Goal: Task Accomplishment & Management: Manage account settings

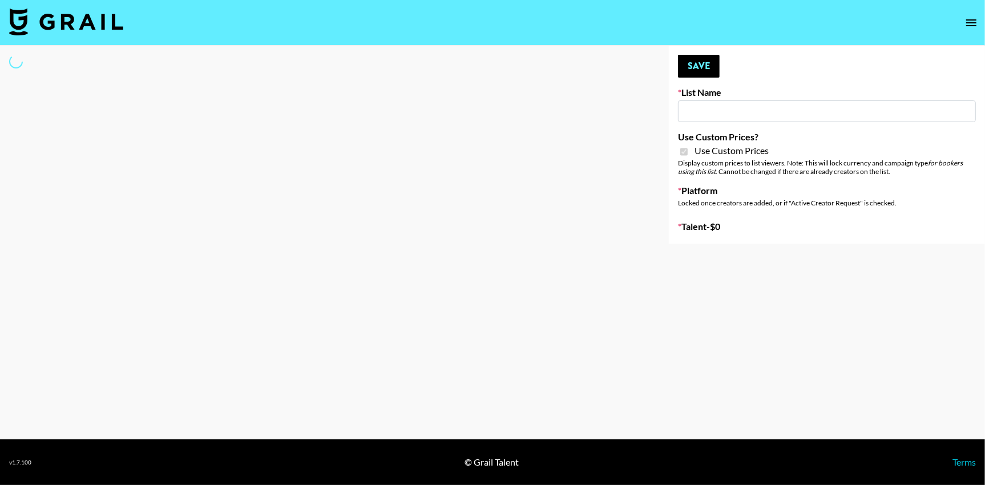
type input "Laifen (IG)"
checkbox input "true"
select select "Brand"
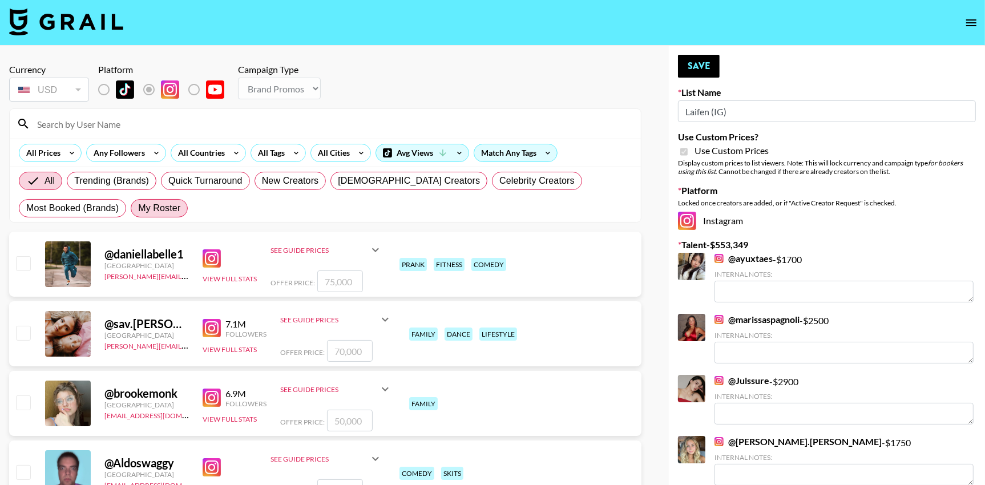
click at [167, 211] on span "My Roster" at bounding box center [159, 208] width 42 height 14
click at [138, 208] on input "My Roster" at bounding box center [138, 208] width 0 height 0
radio input "true"
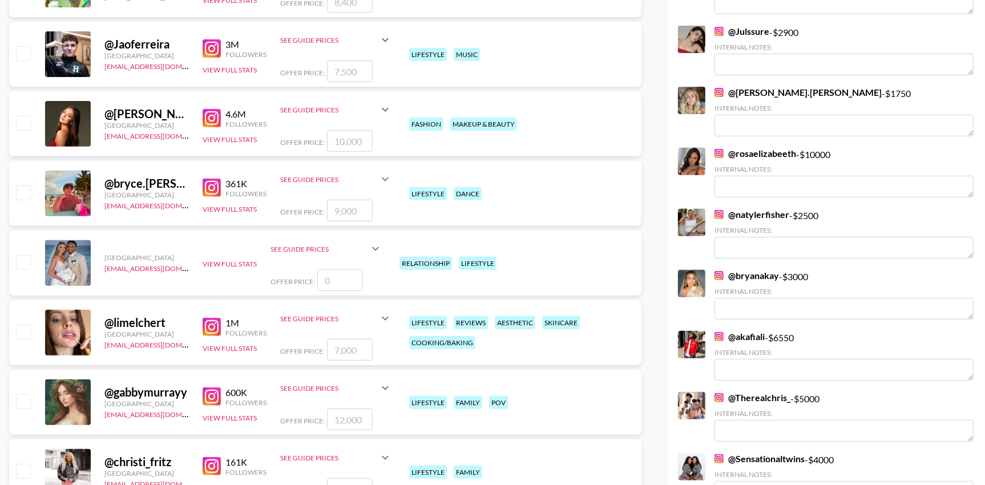
scroll to position [367, 0]
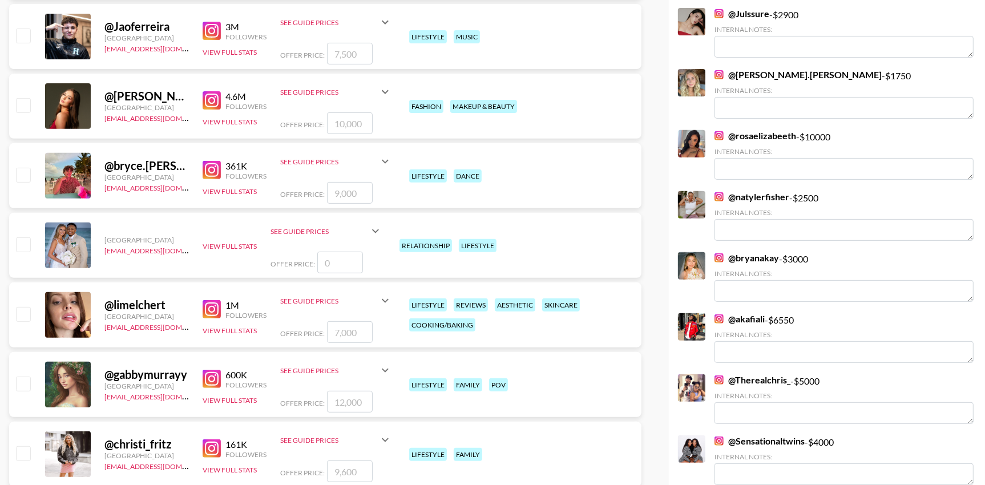
click at [26, 309] on input "checkbox" at bounding box center [23, 314] width 14 height 14
checkbox input "true"
type input "7000"
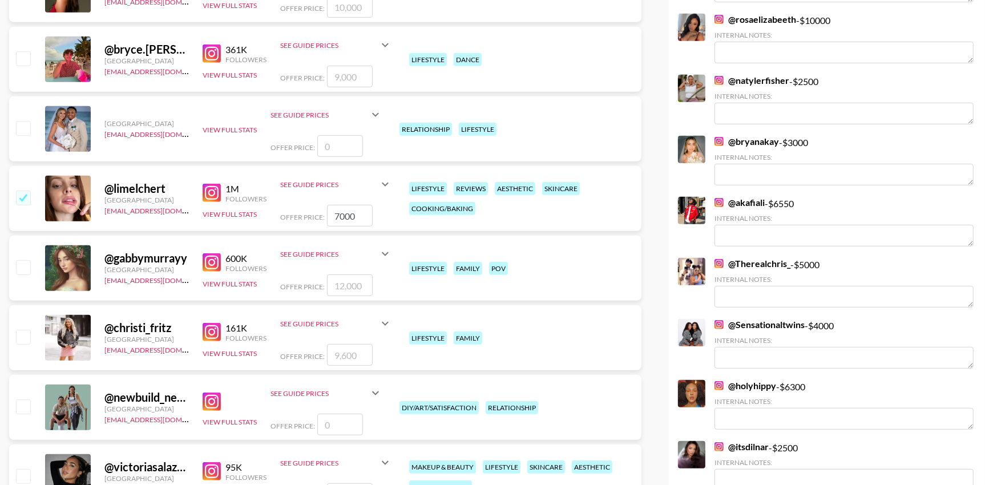
scroll to position [494, 0]
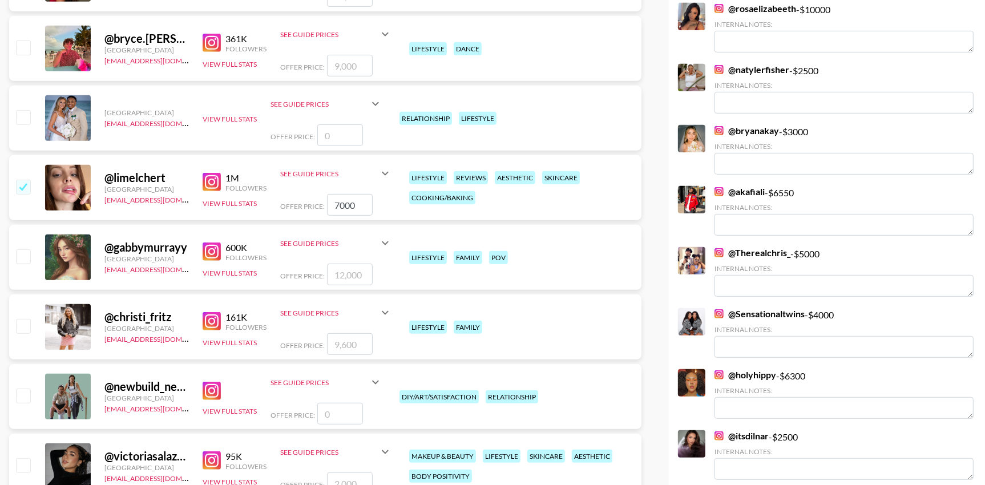
click at [23, 175] on div "@ limelchert United States thais@grail-talent.com 1M Followers View Full Stats …" at bounding box center [325, 187] width 632 height 65
click at [23, 185] on input "checkbox" at bounding box center [23, 187] width 14 height 14
checkbox input "false"
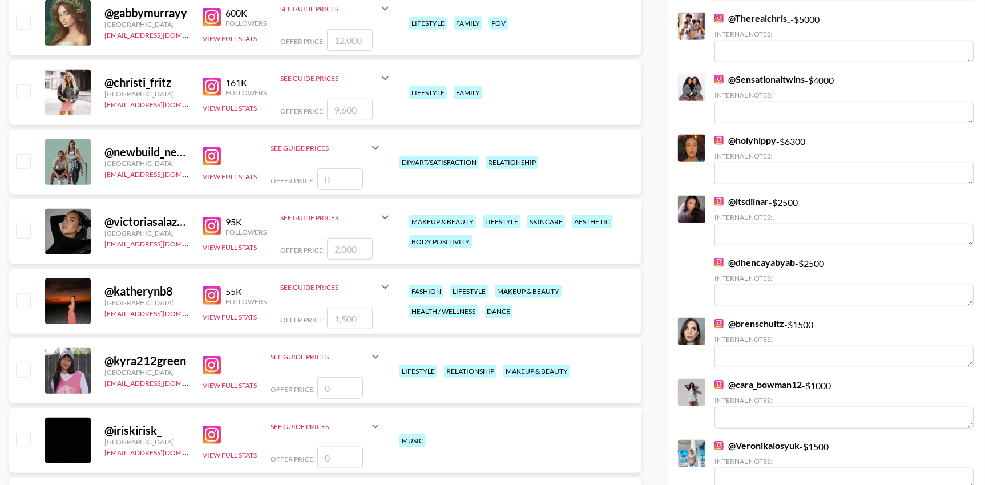
scroll to position [799, 0]
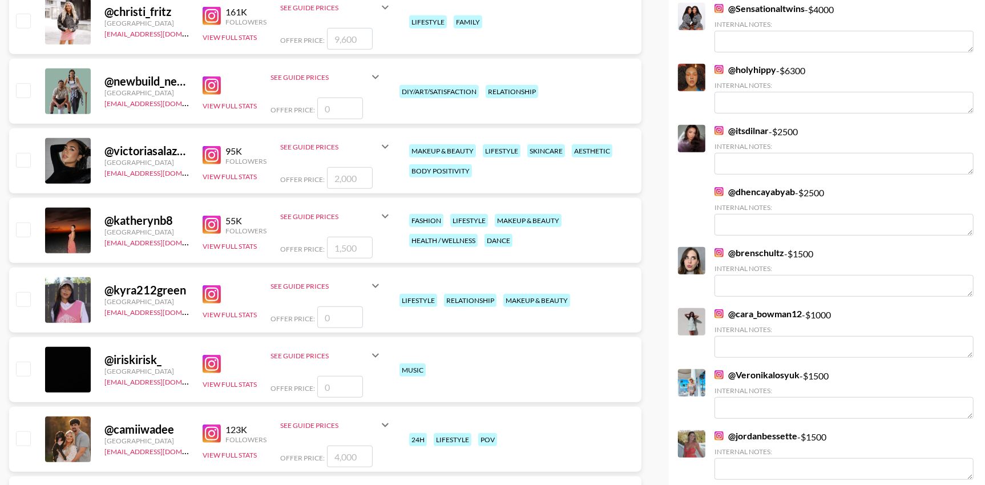
click at [23, 157] on input "checkbox" at bounding box center [23, 160] width 14 height 14
checkbox input "true"
type input "2000"
click at [27, 230] on input "checkbox" at bounding box center [23, 230] width 14 height 14
checkbox input "true"
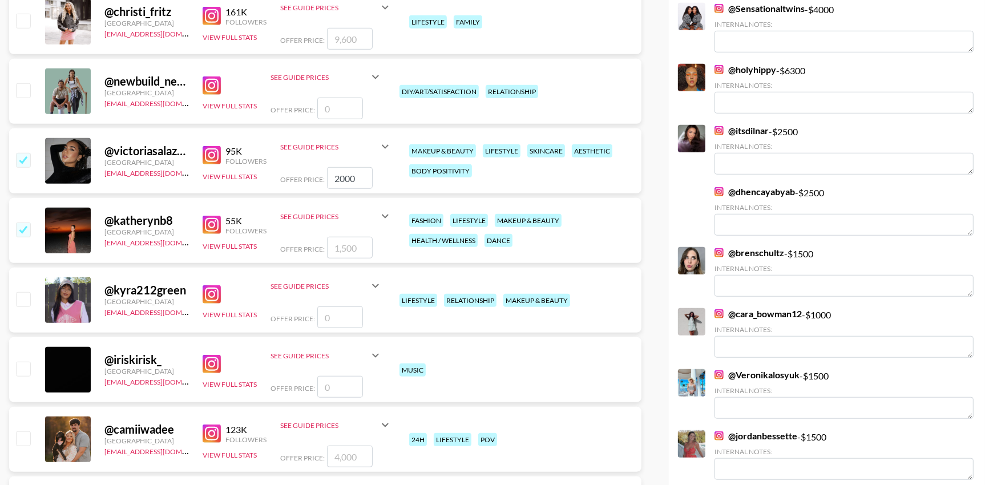
type input "1500"
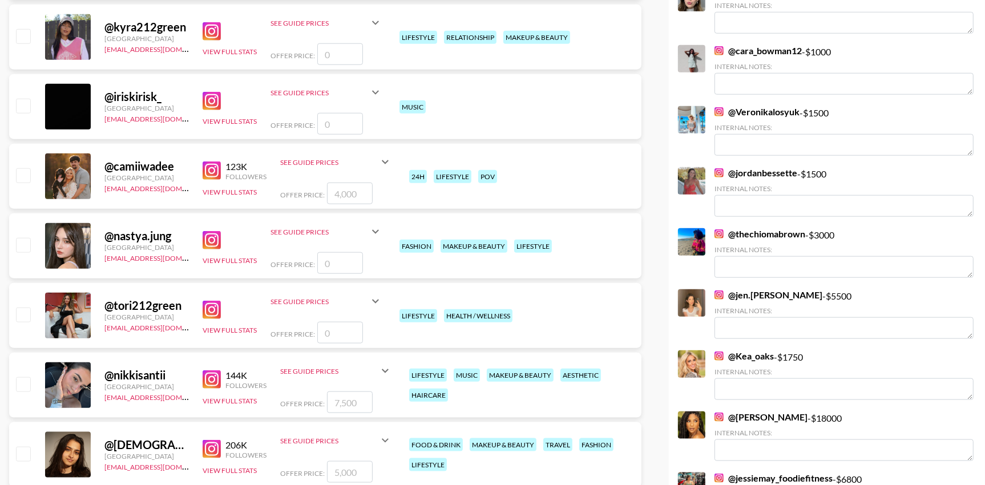
scroll to position [1082, 0]
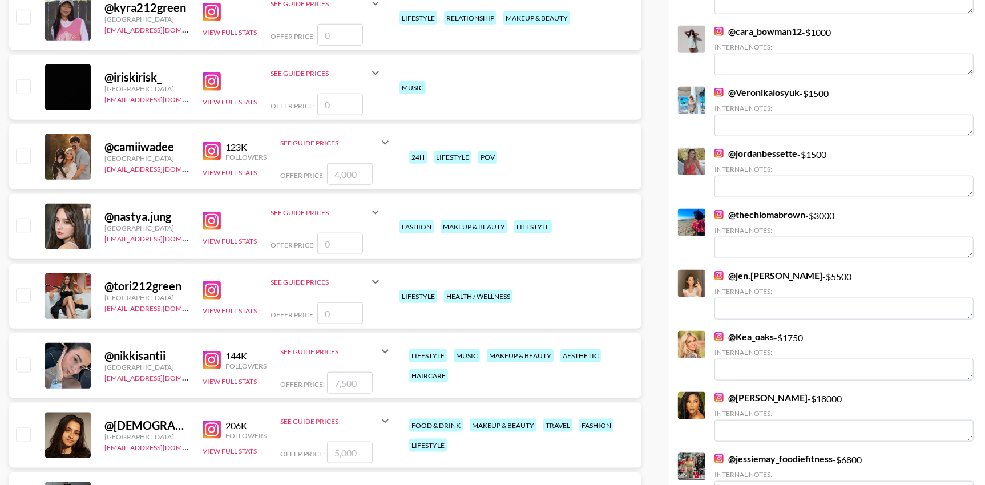
click at [22, 157] on input "checkbox" at bounding box center [23, 156] width 14 height 14
checkbox input "true"
type input "4000"
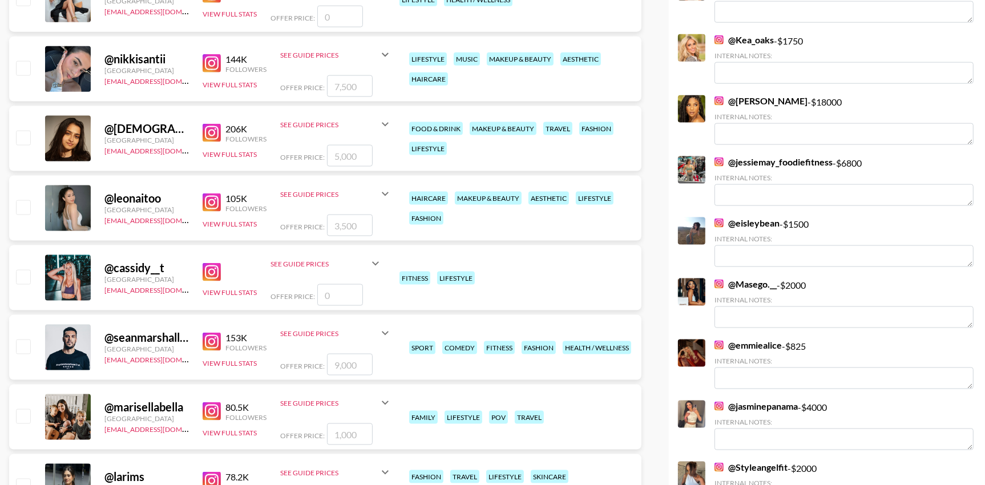
scroll to position [1340, 0]
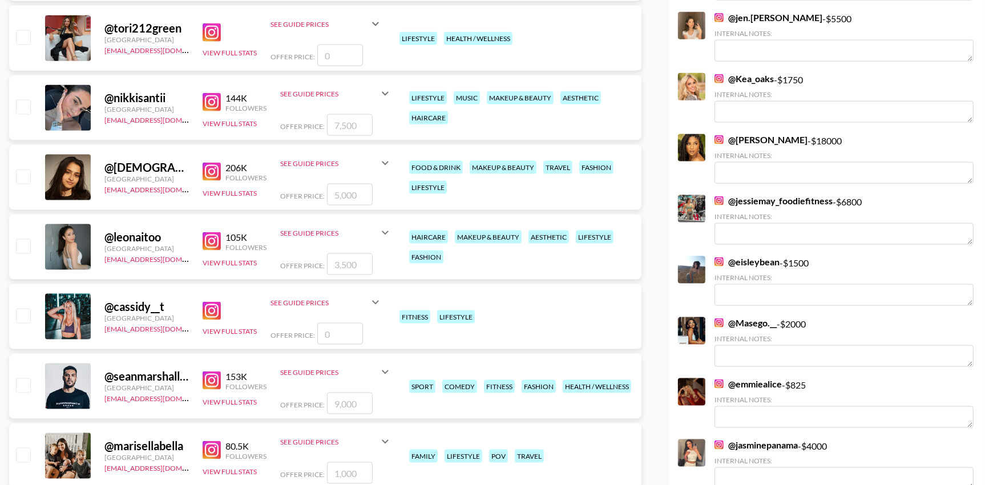
click at [18, 112] on input "checkbox" at bounding box center [23, 107] width 14 height 14
checkbox input "true"
type input "7500"
click at [21, 179] on input "checkbox" at bounding box center [23, 176] width 14 height 14
checkbox input "true"
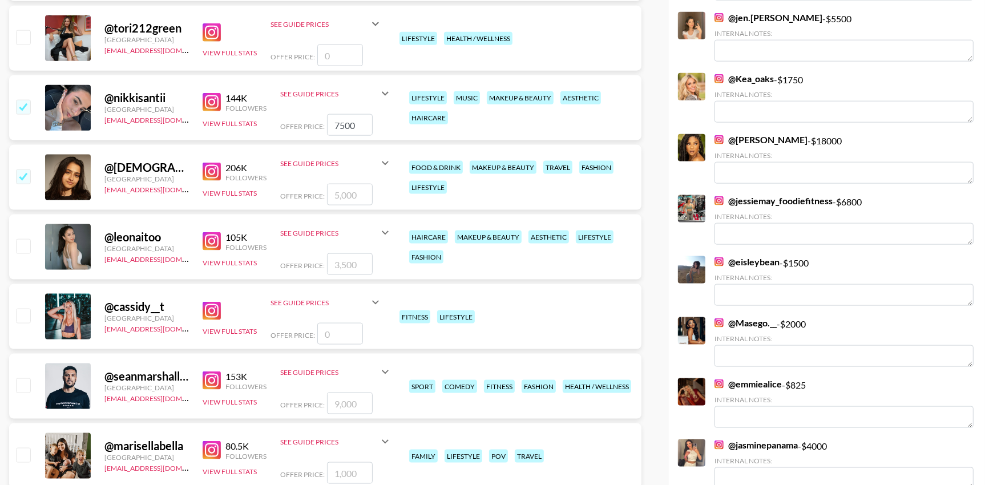
type input "5000"
click at [26, 244] on input "checkbox" at bounding box center [23, 246] width 14 height 14
checkbox input "true"
type input "3500"
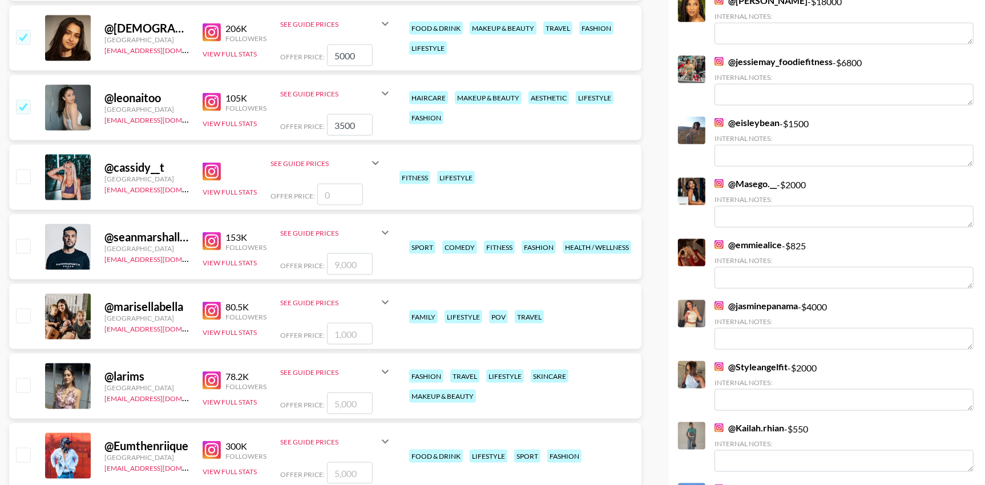
scroll to position [1492, 0]
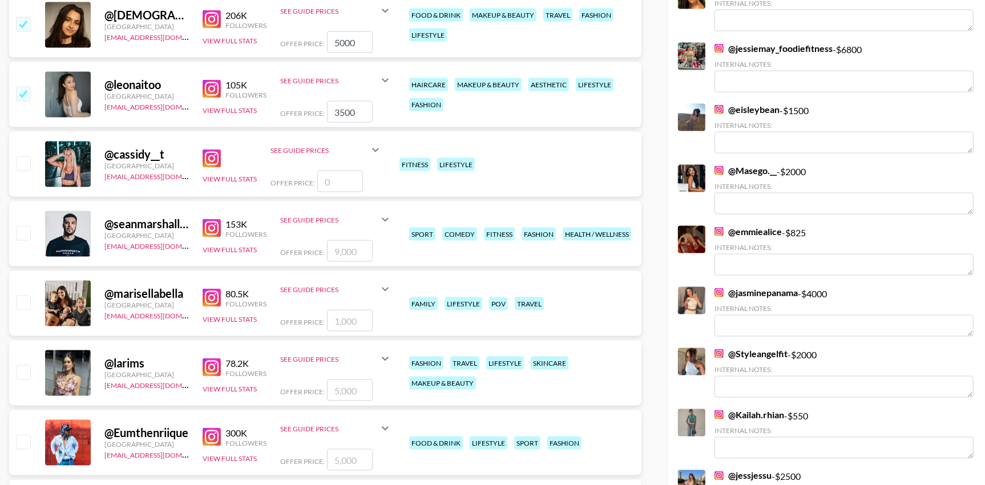
click at [22, 307] on input "checkbox" at bounding box center [23, 303] width 14 height 14
checkbox input "true"
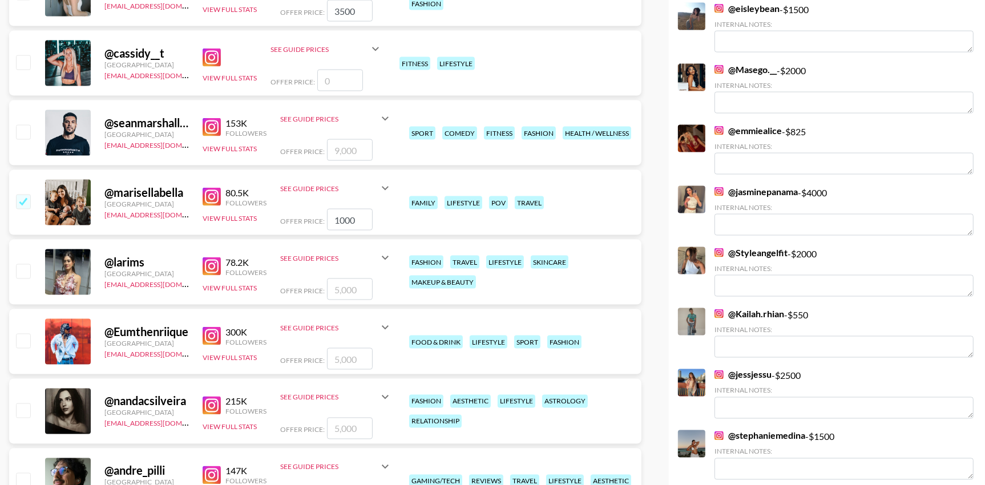
scroll to position [1596, 0]
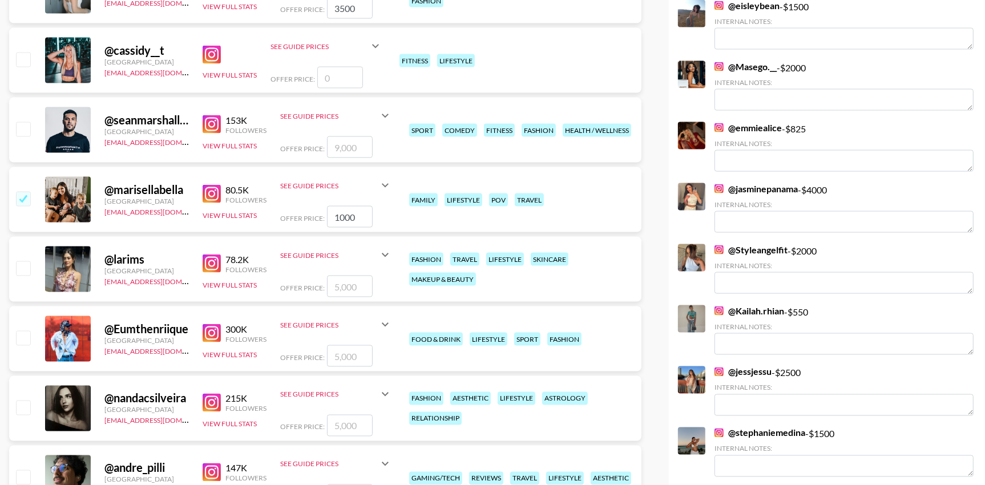
drag, startPoint x: 357, startPoint y: 209, endPoint x: 302, endPoint y: 209, distance: 54.2
click at [302, 209] on div "Offer Price: 1000" at bounding box center [336, 217] width 112 height 22
drag, startPoint x: 361, startPoint y: 211, endPoint x: 258, endPoint y: 209, distance: 102.1
click at [258, 209] on div "@ marisellabella United States thais@grail-talent.com 80.5K Followers View Full…" at bounding box center [325, 199] width 632 height 65
type input "4"
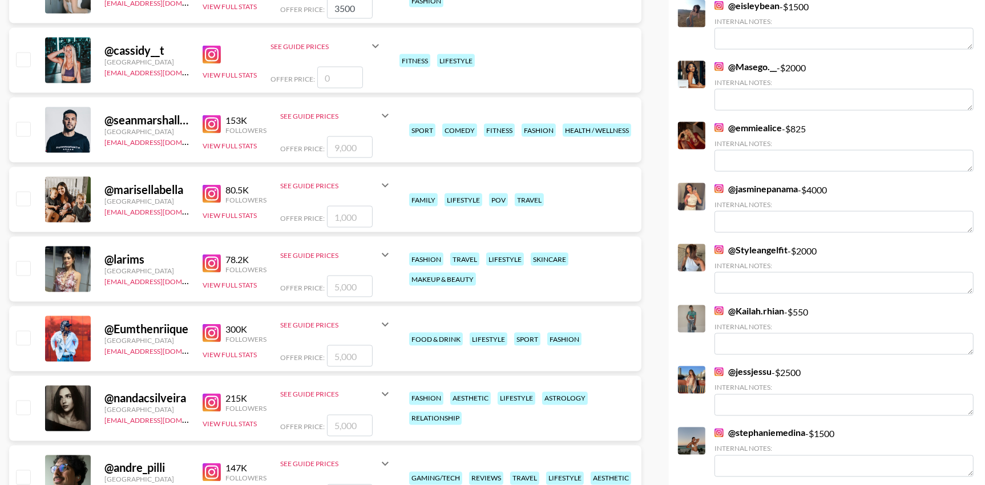
checkbox input "true"
type input "2000"
click at [27, 269] on input "checkbox" at bounding box center [23, 268] width 14 height 14
checkbox input "true"
drag, startPoint x: 370, startPoint y: 279, endPoint x: 333, endPoint y: 279, distance: 37.7
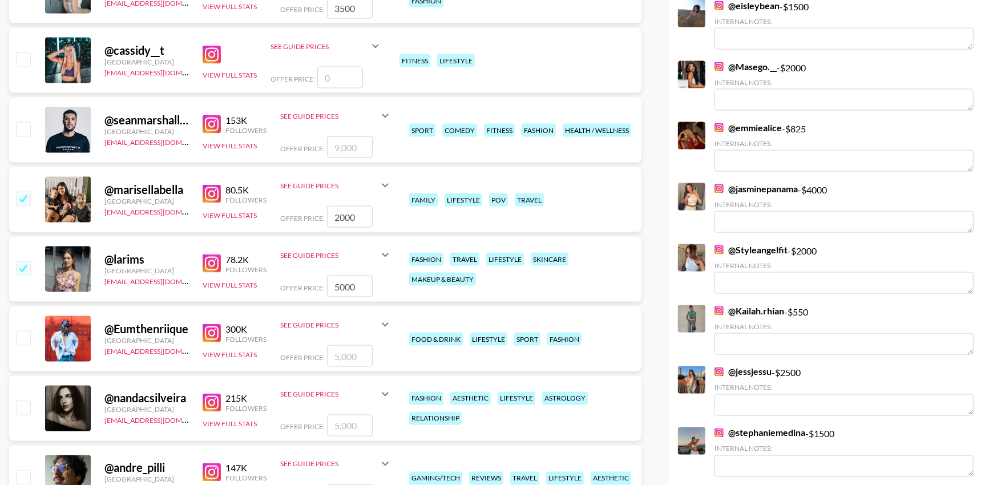
click at [333, 279] on input "5000" at bounding box center [350, 287] width 46 height 22
drag, startPoint x: 369, startPoint y: 285, endPoint x: 270, endPoint y: 284, distance: 98.7
click at [270, 284] on div "@ larims United States thais@grail-talent.com 78.2K Followers View Full Stats S…" at bounding box center [325, 269] width 632 height 65
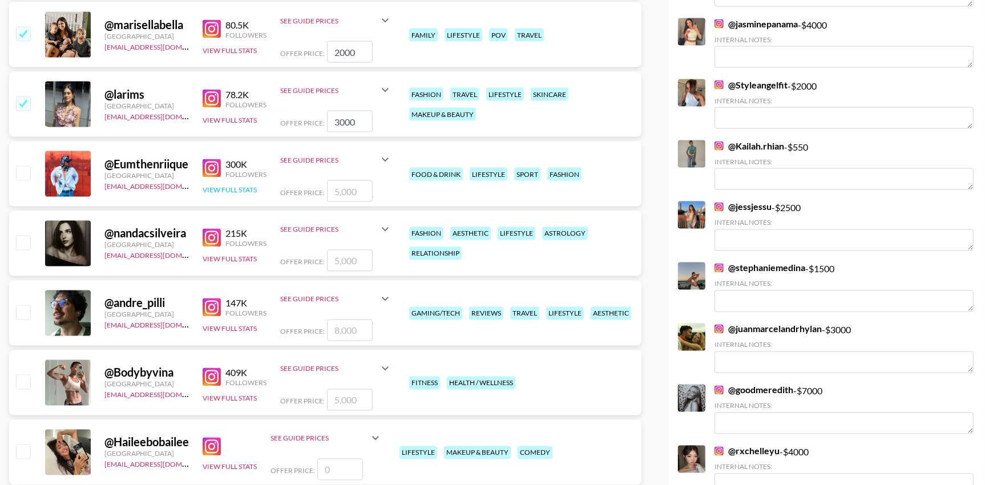
scroll to position [1785, 0]
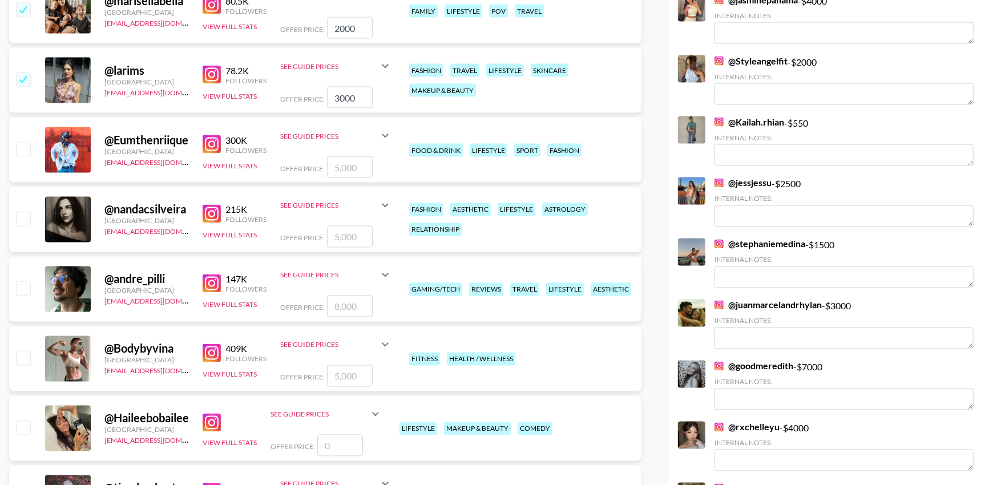
type input "3000"
click at [25, 219] on input "checkbox" at bounding box center [23, 219] width 14 height 14
checkbox input "true"
drag, startPoint x: 369, startPoint y: 240, endPoint x: 277, endPoint y: 240, distance: 92.4
click at [277, 240] on div "@ nandacsilveira United States thais@grail-talent.com 215K Followers View Full …" at bounding box center [325, 219] width 632 height 65
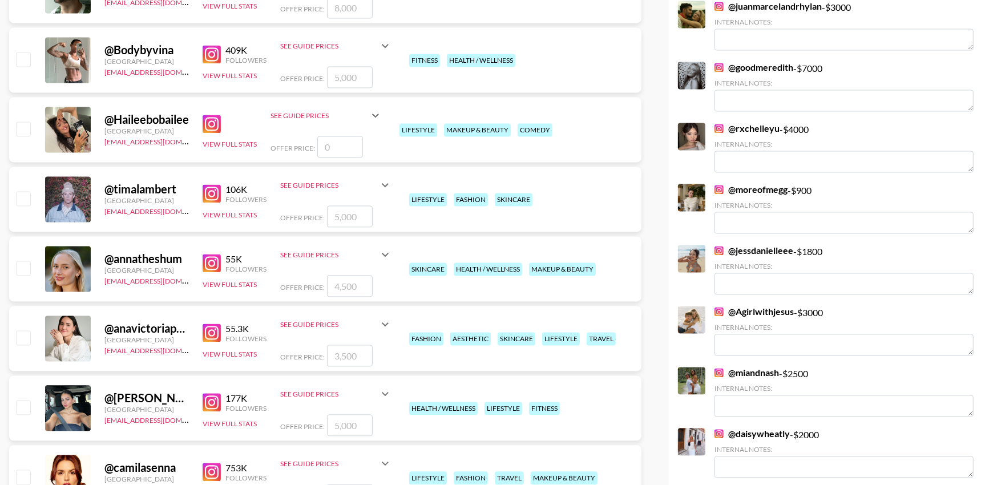
scroll to position [2086, 0]
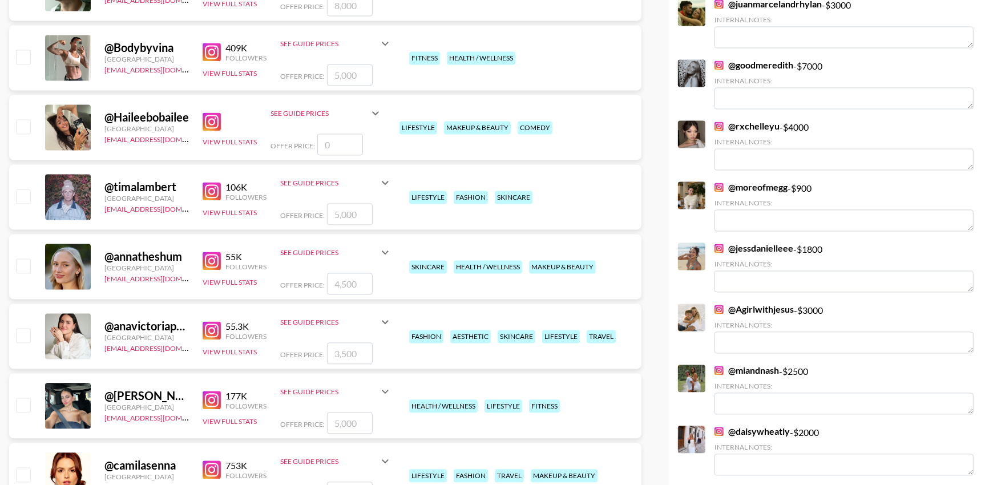
type input "2000"
click at [19, 264] on input "checkbox" at bounding box center [23, 265] width 14 height 14
checkbox input "true"
drag, startPoint x: 366, startPoint y: 282, endPoint x: 263, endPoint y: 281, distance: 102.7
click at [263, 281] on div "@ annatheshum United States thais@grail-talent.com 55K Followers View Full Stat…" at bounding box center [325, 266] width 632 height 65
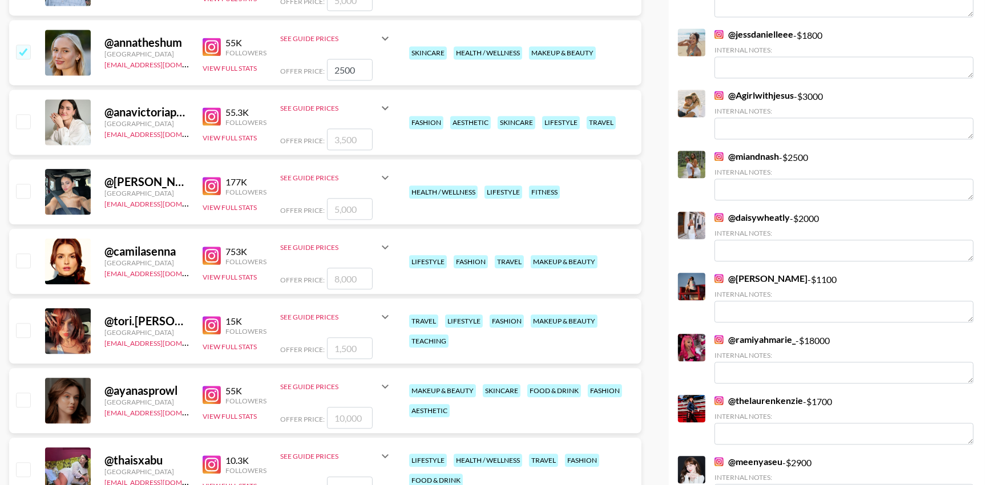
scroll to position [2307, 0]
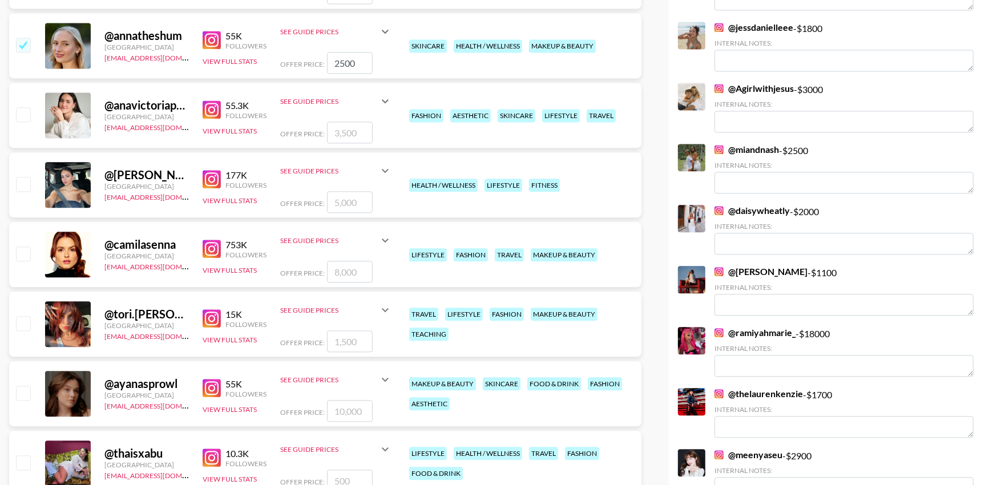
type input "2500"
click at [25, 115] on input "checkbox" at bounding box center [23, 114] width 14 height 14
checkbox input "true"
type input "3500"
click at [359, 133] on input "3500" at bounding box center [350, 133] width 46 height 22
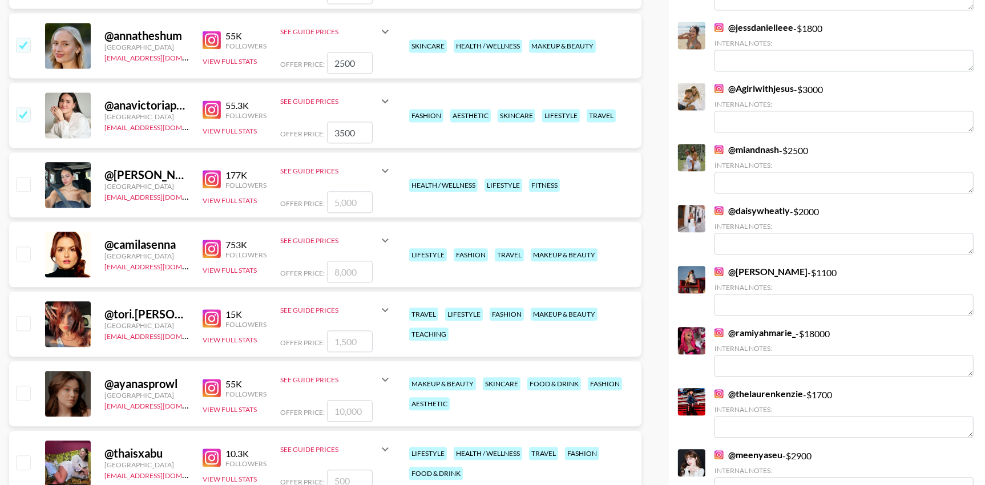
click at [21, 185] on input "checkbox" at bounding box center [23, 184] width 14 height 14
checkbox input "true"
drag, startPoint x: 367, startPoint y: 204, endPoint x: 292, endPoint y: 204, distance: 74.7
click at [292, 204] on div "Offer Price: 5000" at bounding box center [336, 202] width 112 height 22
type input "3000"
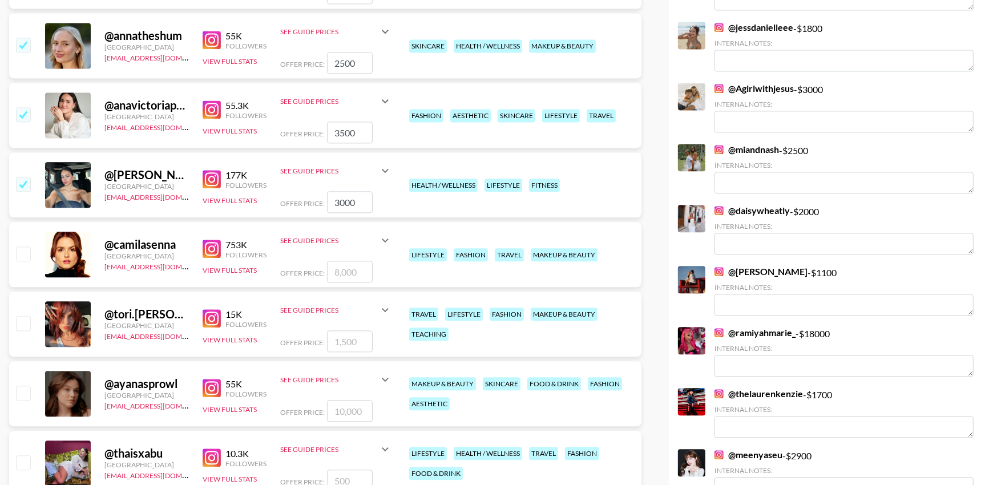
click at [26, 254] on input "checkbox" at bounding box center [23, 253] width 14 height 14
checkbox input "true"
drag, startPoint x: 365, startPoint y: 268, endPoint x: 274, endPoint y: 264, distance: 90.2
click at [274, 264] on div "@ camilasenna United States thais@grail-talent.com 753K Followers View Full Sta…" at bounding box center [325, 254] width 632 height 65
type input "3000"
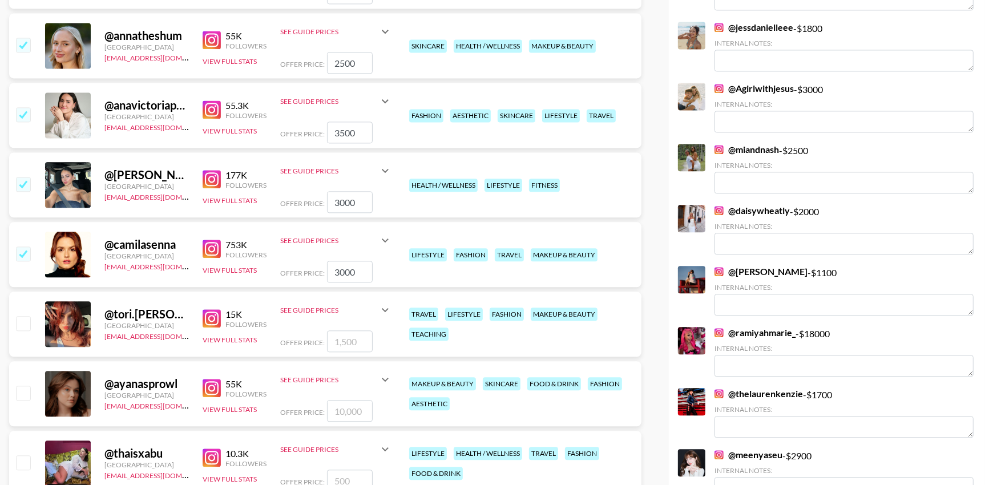
click at [25, 325] on input "checkbox" at bounding box center [23, 323] width 14 height 14
checkbox input "true"
type input "1500"
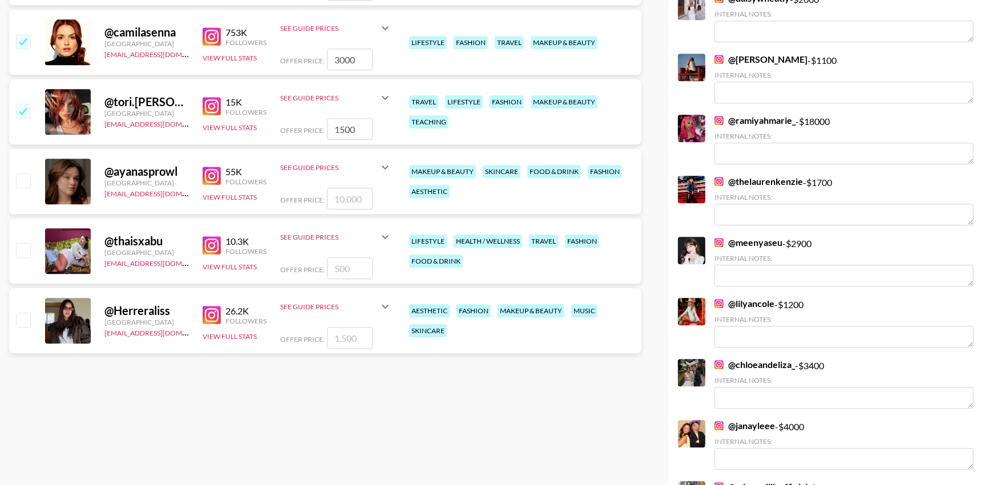
scroll to position [2605, 0]
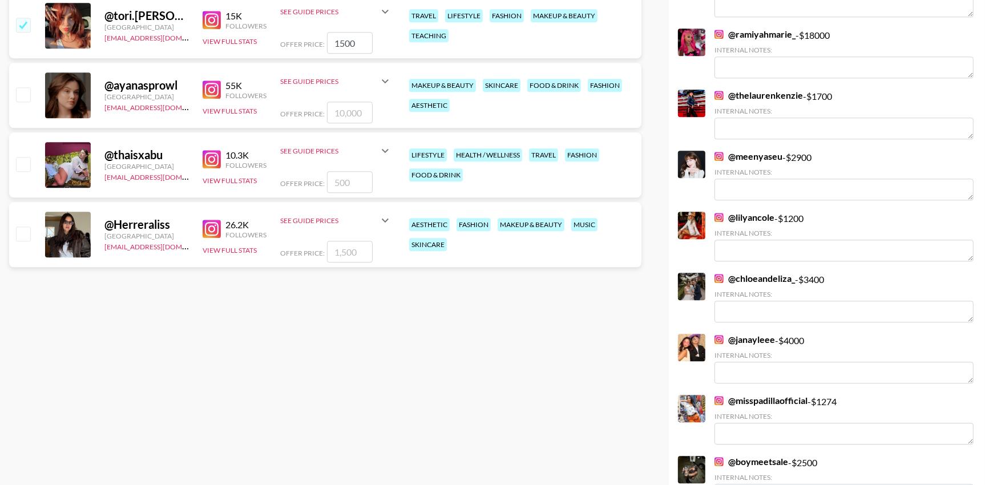
click at [24, 168] on input "checkbox" at bounding box center [23, 164] width 14 height 14
checkbox input "true"
type input "500"
click at [27, 234] on input "checkbox" at bounding box center [23, 234] width 14 height 14
checkbox input "true"
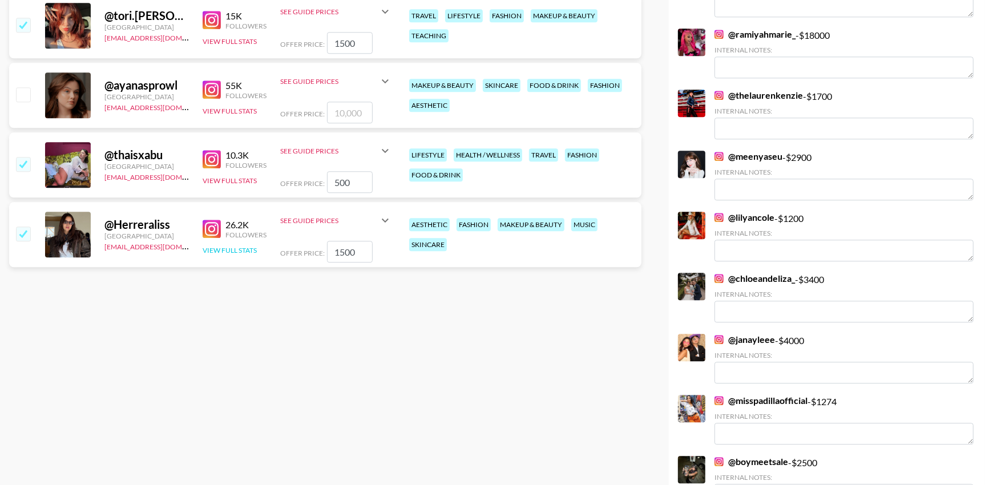
drag, startPoint x: 367, startPoint y: 249, endPoint x: 238, endPoint y: 247, distance: 129.0
click at [238, 247] on div "@ Herreraliss United States thais@grail-talent.com 26.2K Followers View Full St…" at bounding box center [325, 234] width 632 height 65
type input "500"
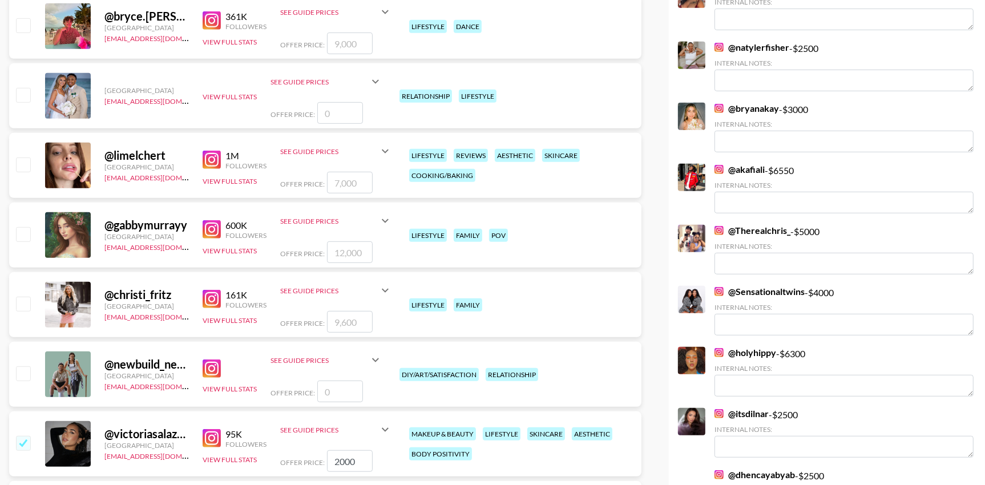
scroll to position [0, 0]
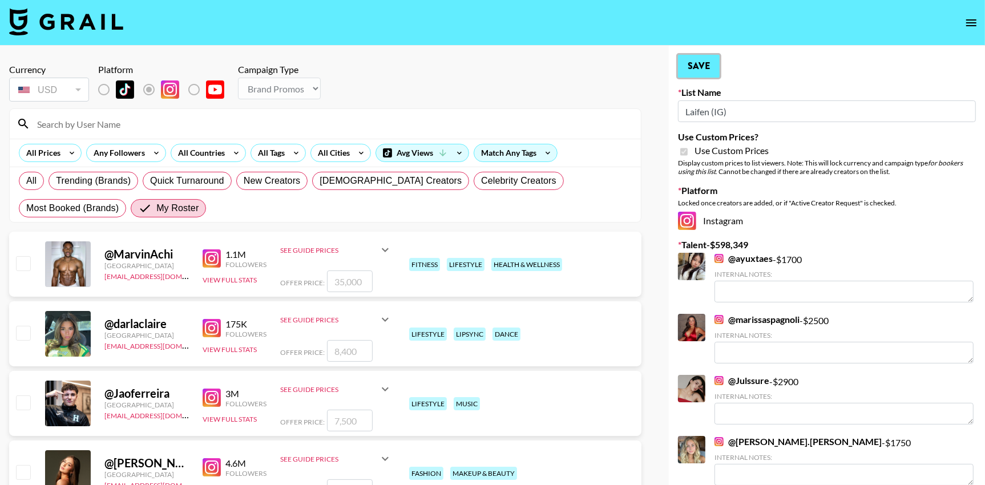
click at [703, 71] on button "Save" at bounding box center [699, 66] width 42 height 23
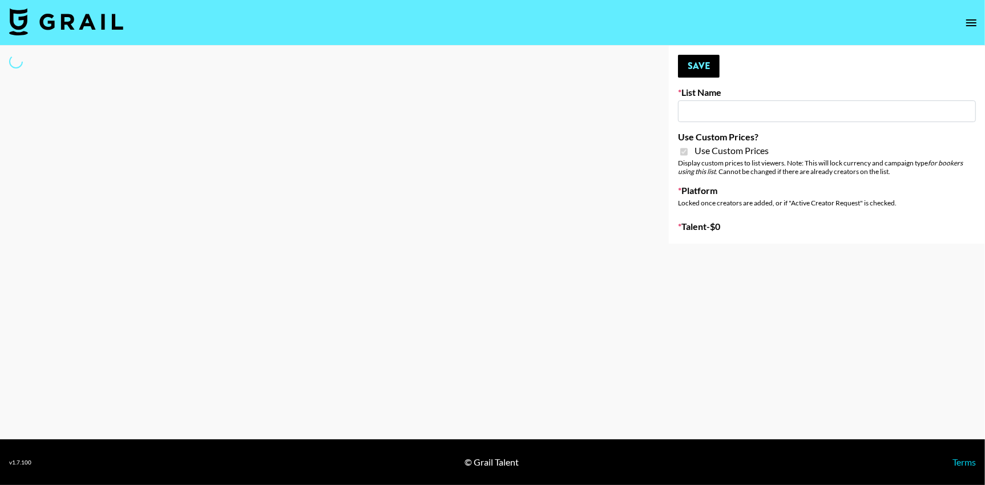
type input "Laifen (TikTok)"
checkbox input "true"
select select "Brand"
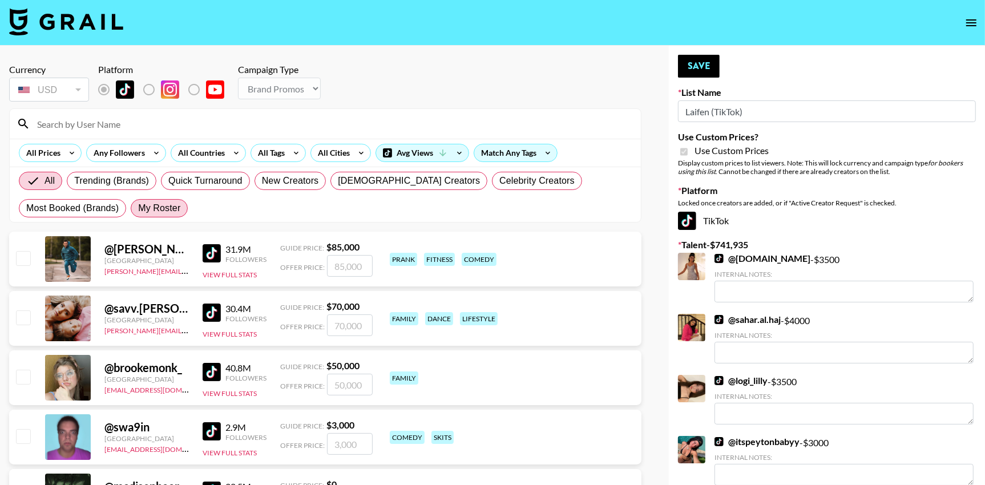
click at [160, 205] on span "My Roster" at bounding box center [159, 208] width 42 height 14
click at [138, 208] on input "My Roster" at bounding box center [138, 208] width 0 height 0
radio input "true"
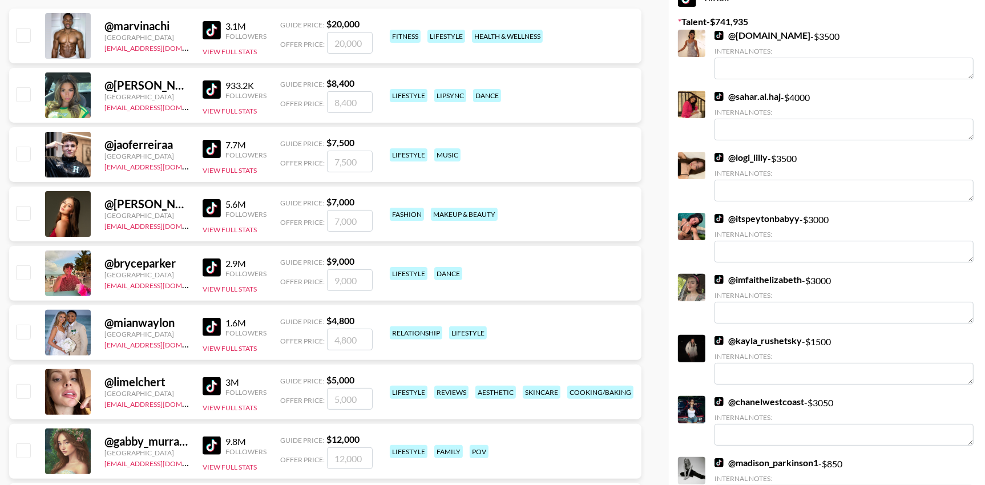
scroll to position [226, 0]
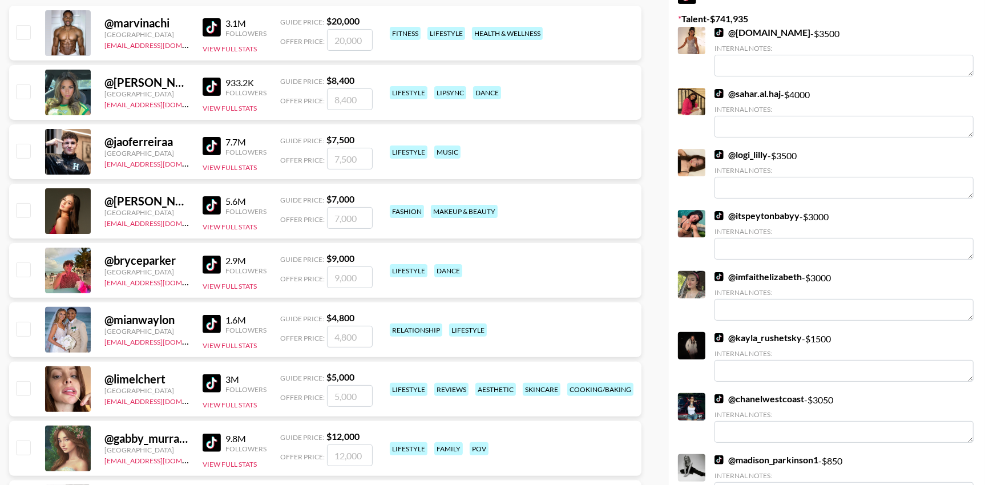
click at [25, 211] on input "checkbox" at bounding box center [23, 210] width 14 height 14
checkbox input "true"
type input "7000"
click at [27, 391] on input "checkbox" at bounding box center [23, 388] width 14 height 14
checkbox input "true"
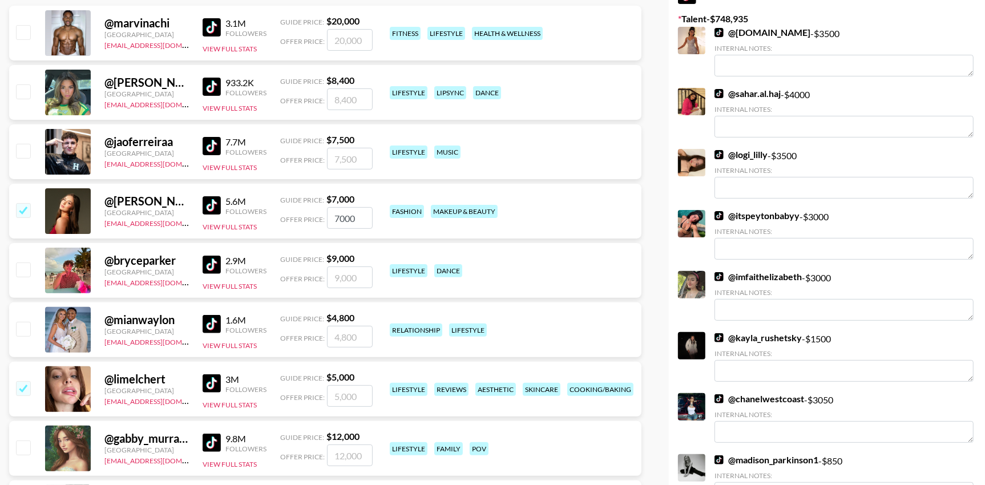
type input "5000"
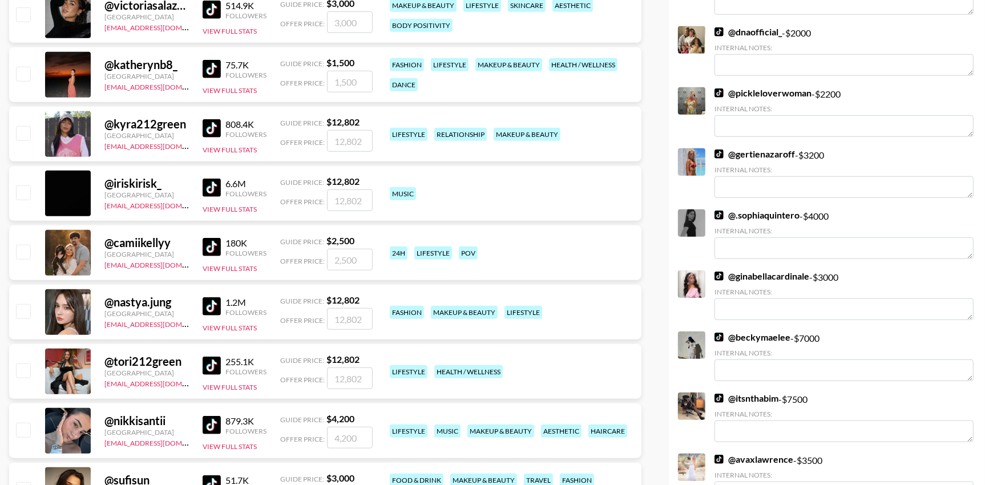
scroll to position [840, 0]
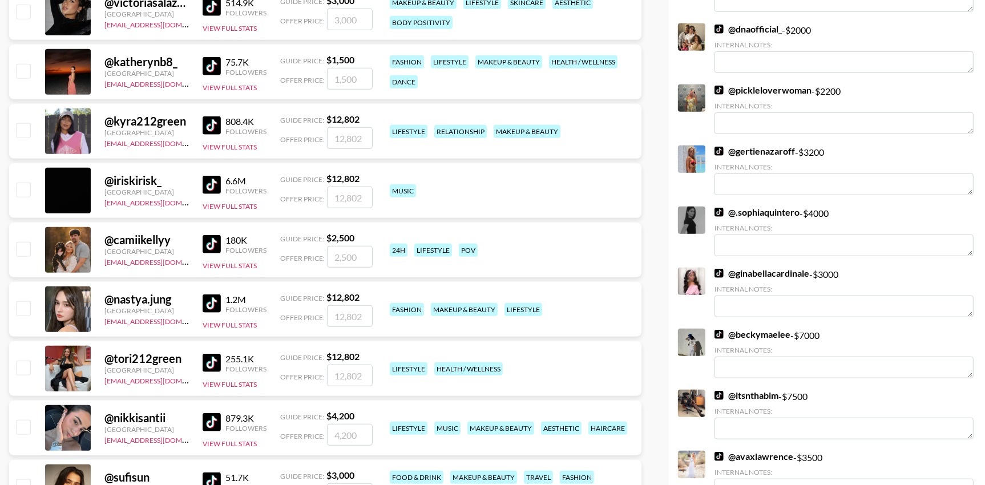
click at [22, 14] on input "checkbox" at bounding box center [23, 12] width 14 height 14
checkbox input "true"
type input "3000"
click at [22, 59] on div "@ katherynb8_ United States thais@grail-talent.com 75.7K Followers View Full St…" at bounding box center [325, 72] width 632 height 55
click at [23, 73] on input "checkbox" at bounding box center [23, 71] width 14 height 14
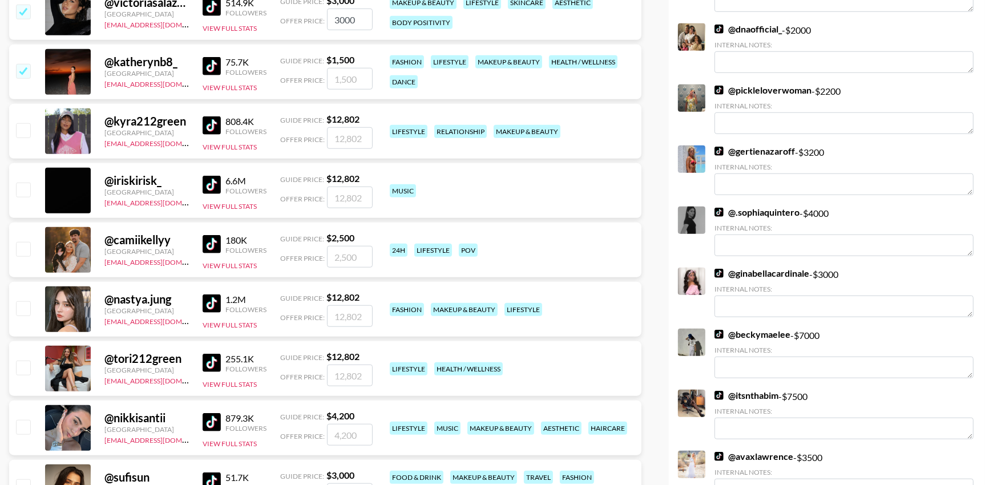
checkbox input "true"
type input "1500"
click at [28, 245] on input "checkbox" at bounding box center [23, 249] width 14 height 14
checkbox input "true"
type input "2500"
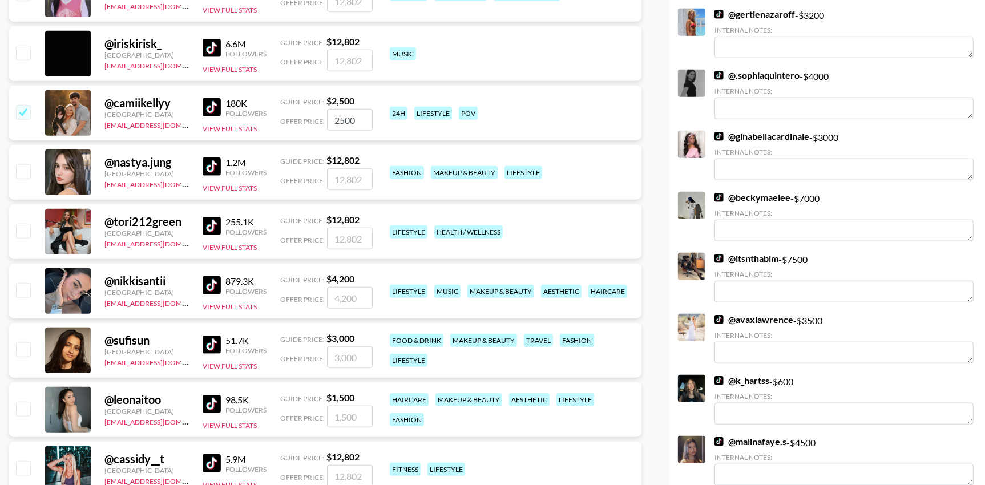
scroll to position [1006, 0]
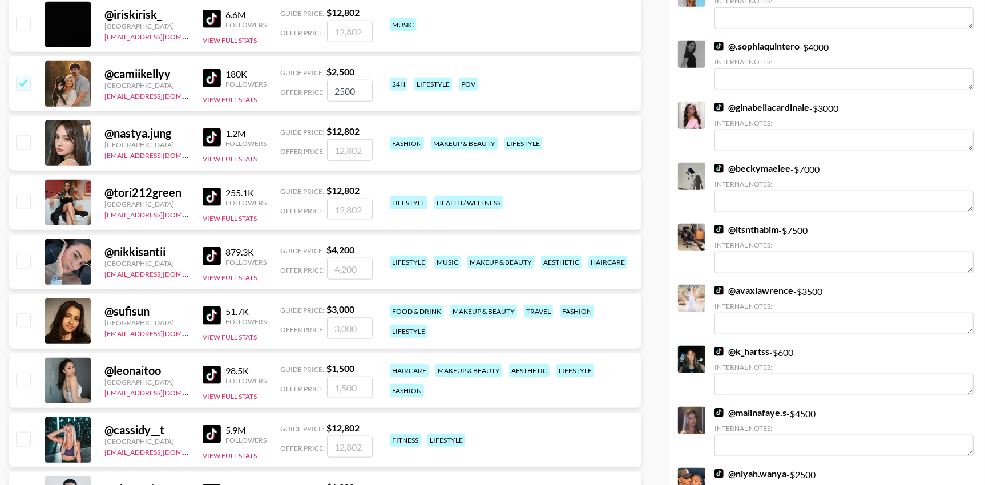
click at [17, 259] on input "checkbox" at bounding box center [23, 261] width 14 height 14
checkbox input "true"
type input "4200"
click at [21, 315] on input "checkbox" at bounding box center [23, 320] width 14 height 14
checkbox input "true"
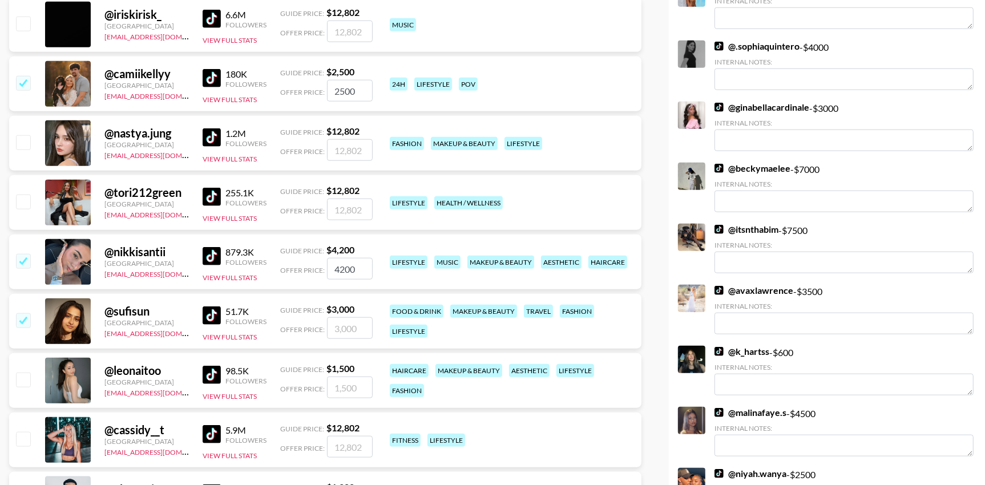
type input "3000"
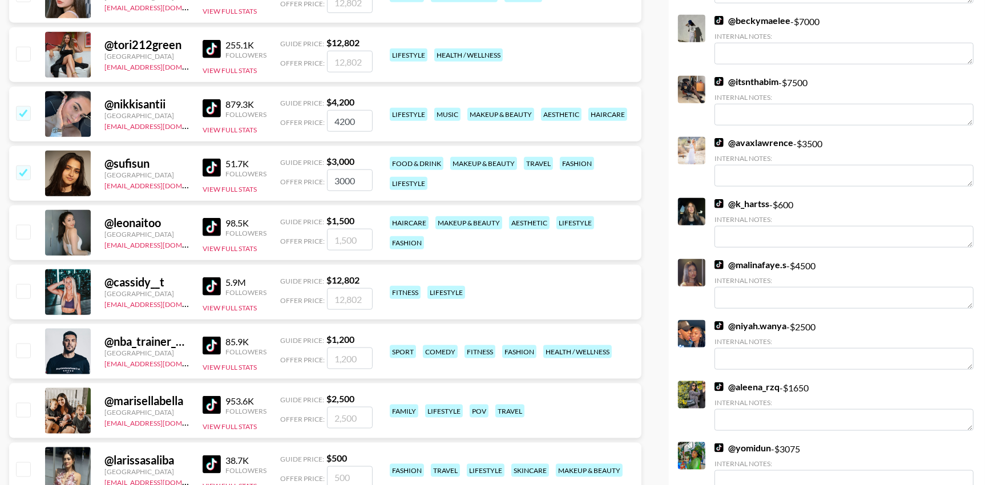
scroll to position [1164, 0]
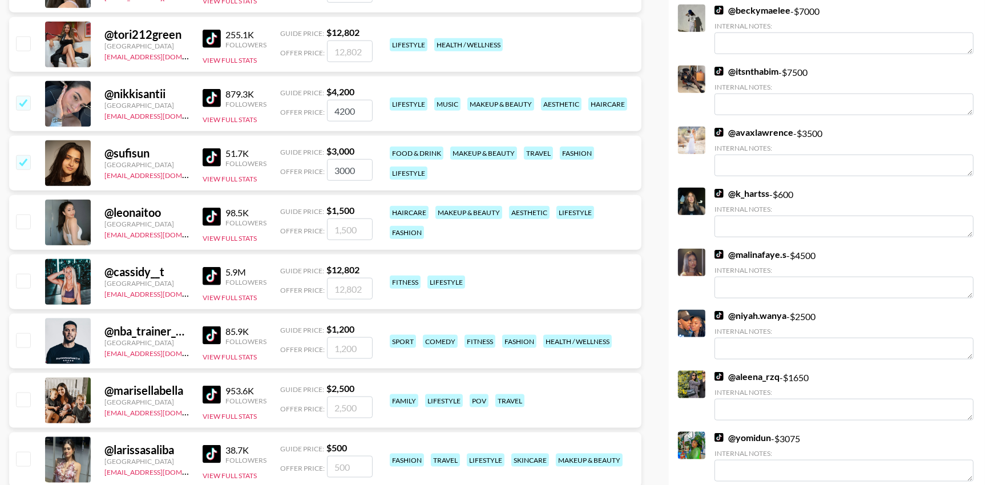
click at [20, 222] on input "checkbox" at bounding box center [23, 222] width 14 height 14
checkbox input "true"
type input "1500"
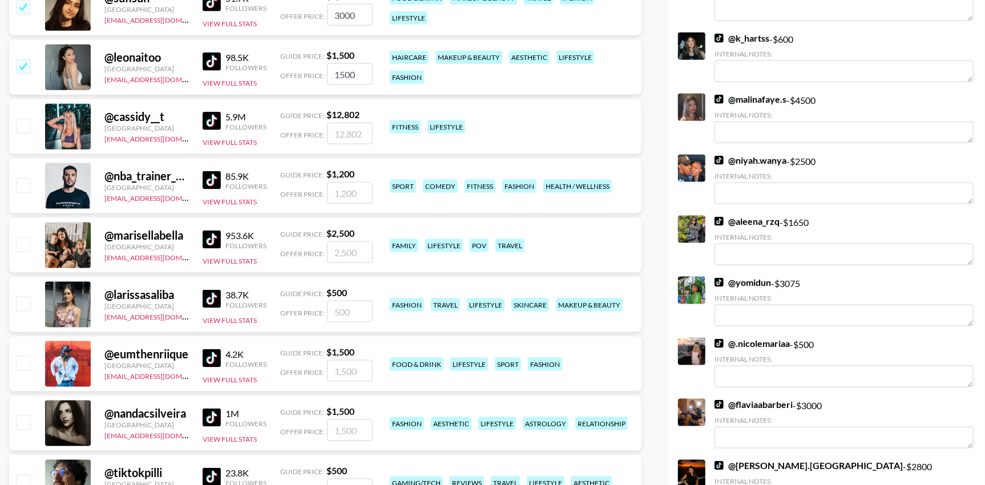
scroll to position [1323, 0]
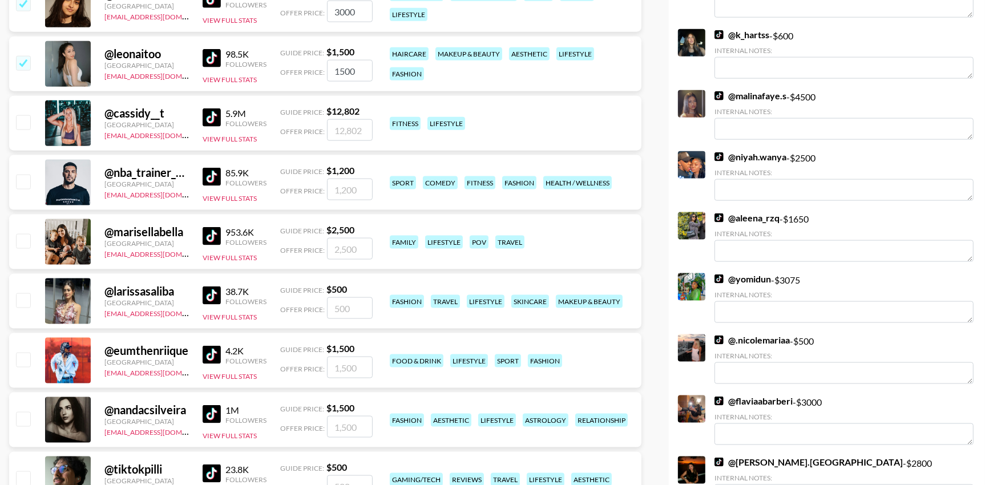
click at [25, 241] on input "checkbox" at bounding box center [23, 241] width 14 height 14
checkbox input "true"
type input "2500"
click at [22, 298] on input "checkbox" at bounding box center [23, 300] width 14 height 14
checkbox input "true"
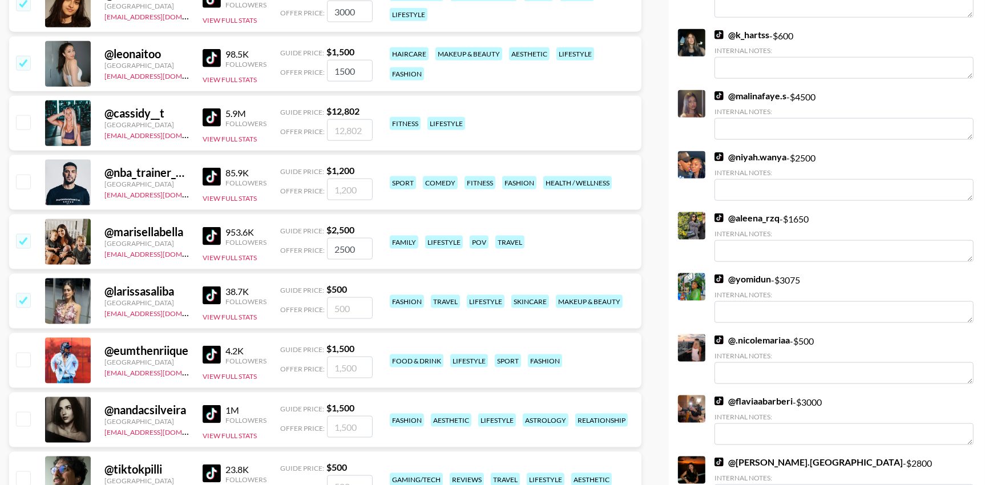
type input "500"
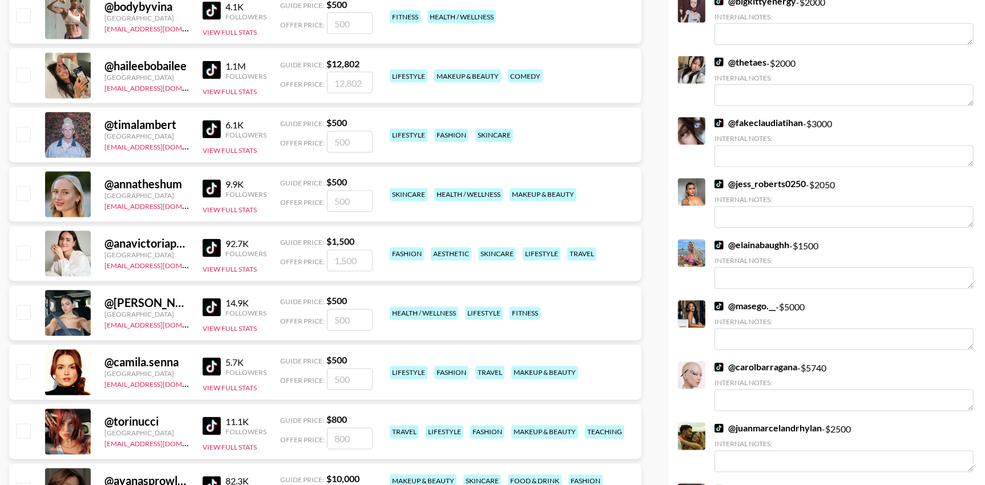
scroll to position [1846, 0]
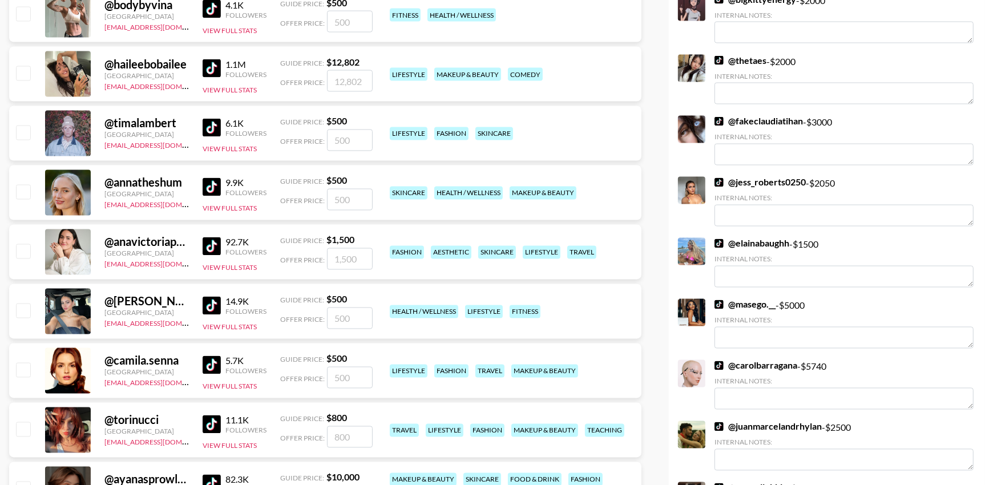
click at [22, 197] on input "checkbox" at bounding box center [23, 192] width 14 height 14
checkbox input "true"
type input "500"
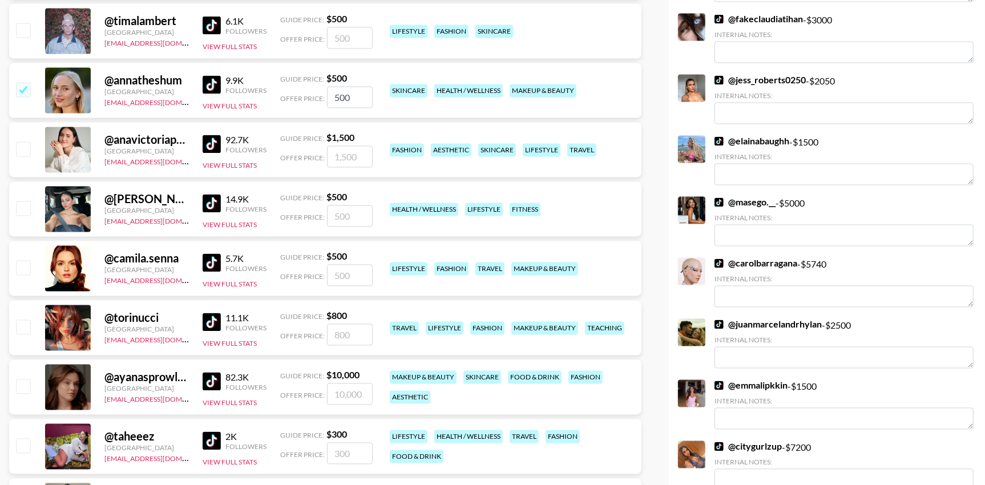
scroll to position [1963, 0]
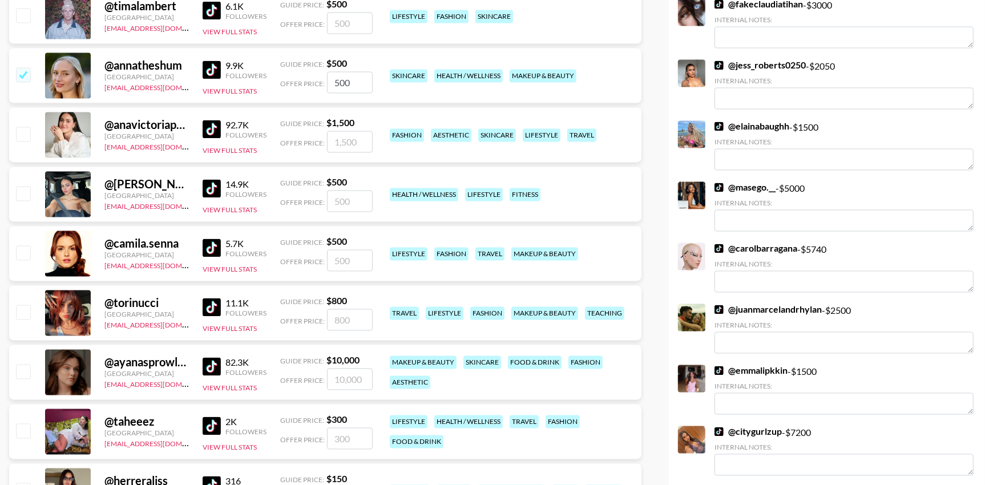
click at [24, 127] on input "checkbox" at bounding box center [23, 134] width 14 height 14
checkbox input "true"
type input "1500"
click at [26, 194] on input "checkbox" at bounding box center [23, 194] width 14 height 14
checkbox input "true"
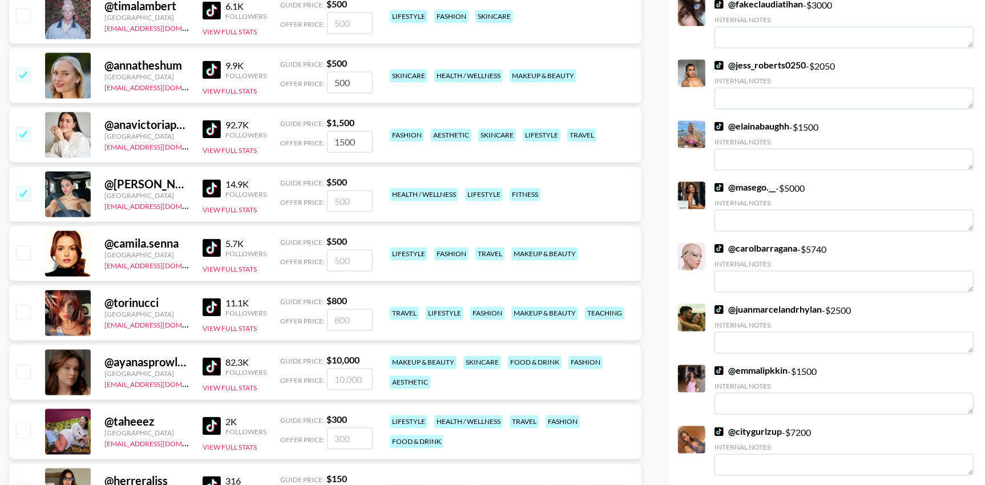
type input "500"
click at [22, 252] on input "checkbox" at bounding box center [23, 253] width 14 height 14
checkbox input "true"
type input "500"
click at [22, 252] on input "checkbox" at bounding box center [23, 253] width 14 height 14
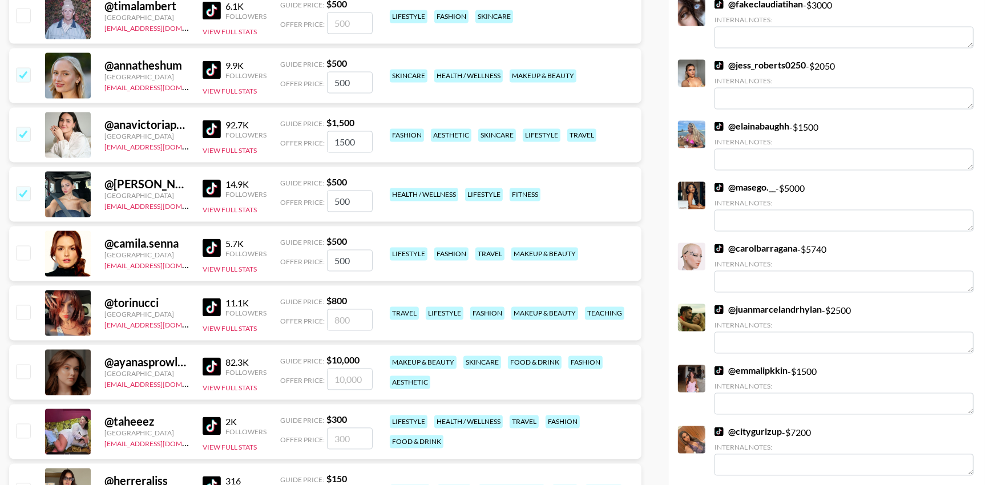
checkbox input "false"
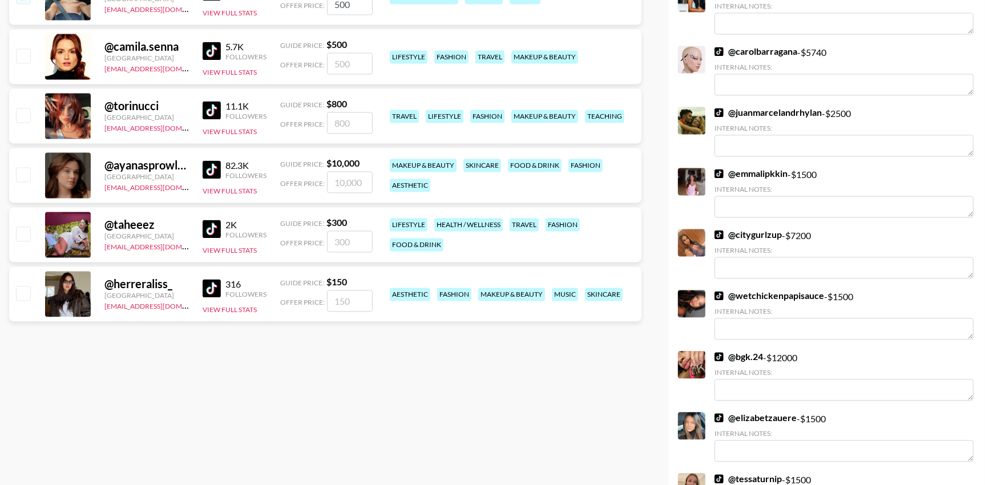
scroll to position [2247, 0]
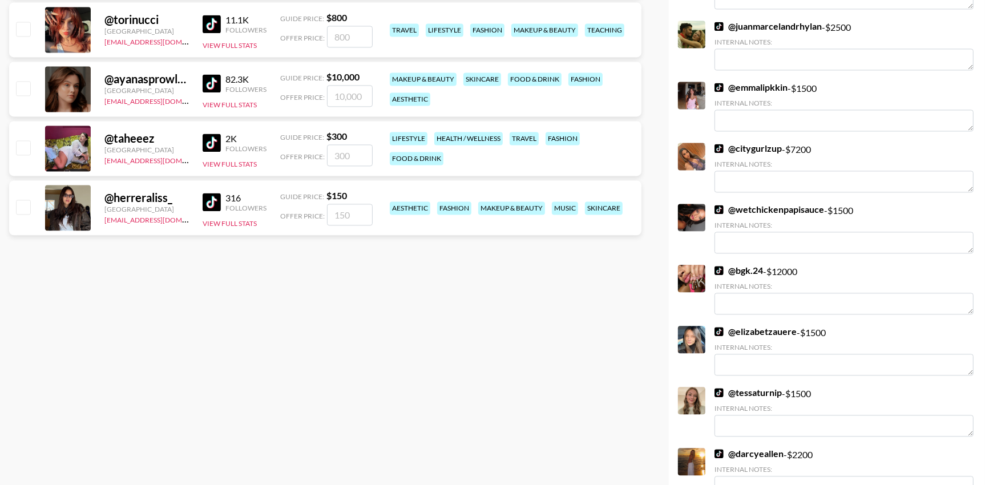
click at [22, 28] on input "checkbox" at bounding box center [23, 29] width 14 height 14
checkbox input "true"
type input "800"
click at [21, 93] on input "checkbox" at bounding box center [23, 88] width 14 height 14
checkbox input "true"
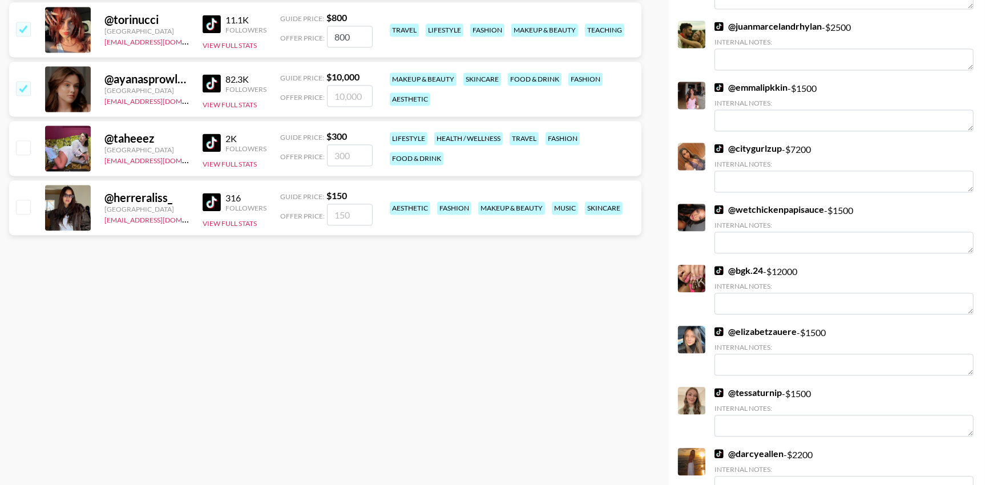
type input "10000"
click at [22, 88] on input "checkbox" at bounding box center [23, 88] width 14 height 14
checkbox input "false"
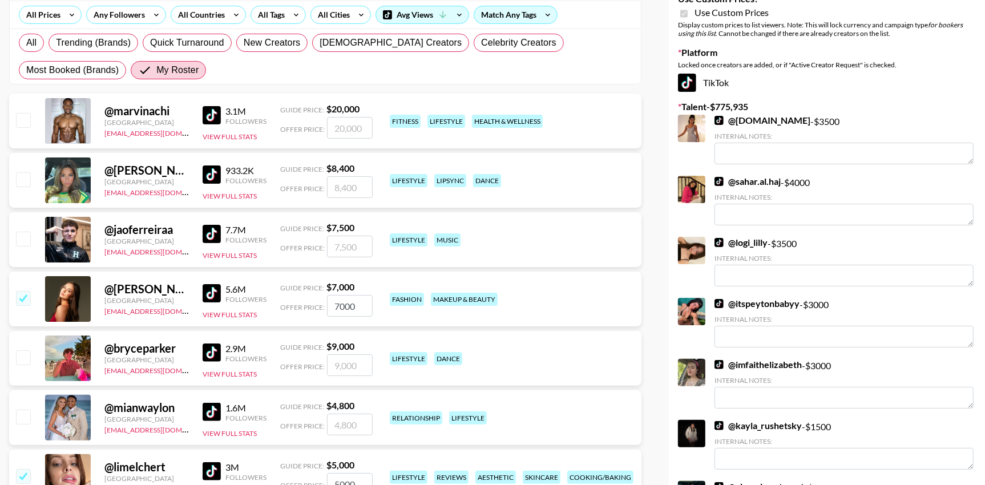
scroll to position [0, 0]
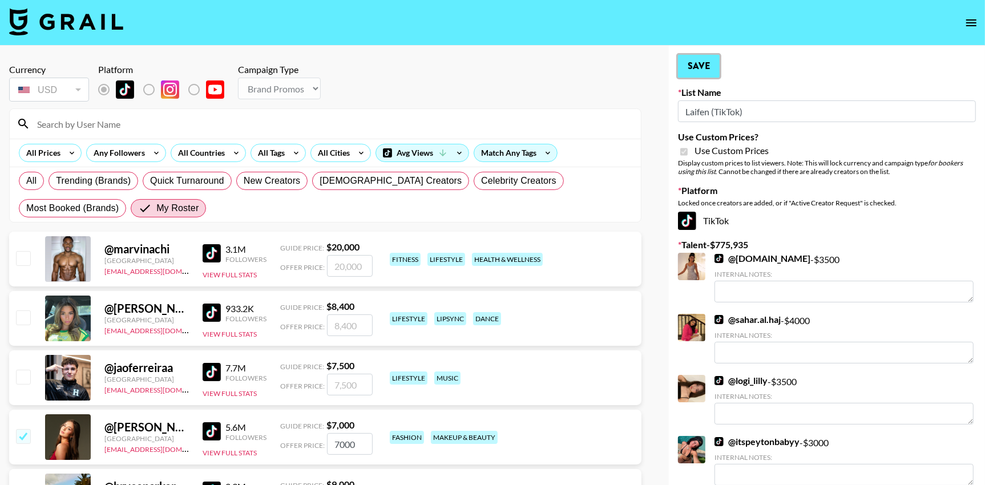
click at [703, 64] on button "Save" at bounding box center [699, 66] width 42 height 23
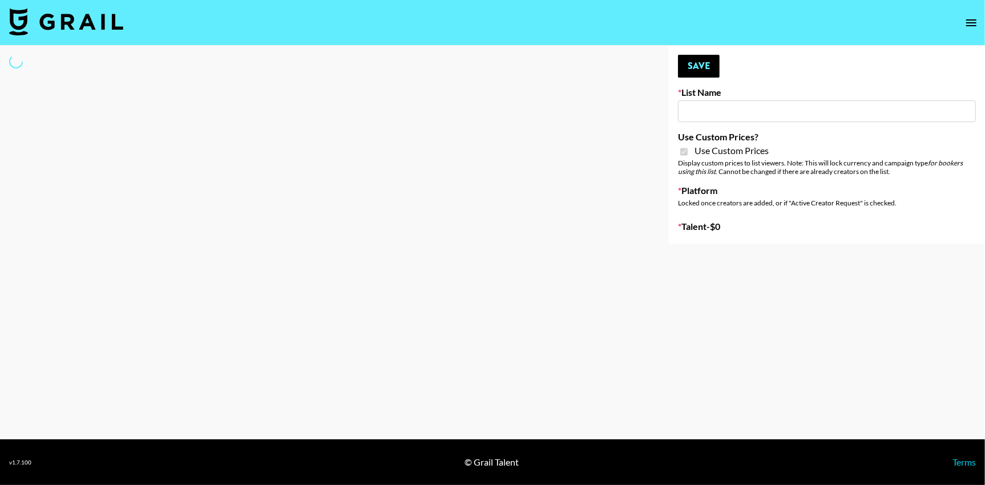
type input "PLAUD (IG)"
checkbox input "true"
select select "Brand"
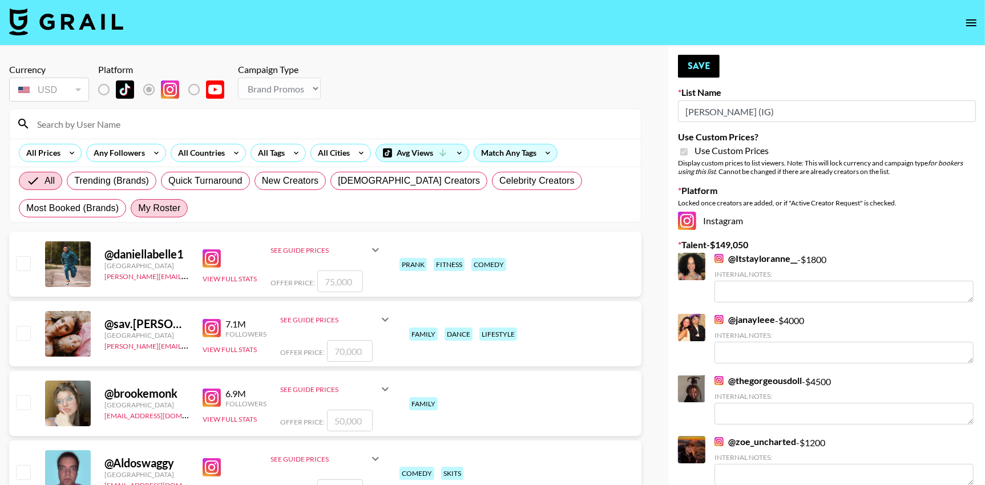
click at [151, 210] on span "My Roster" at bounding box center [159, 208] width 42 height 14
click at [138, 208] on input "My Roster" at bounding box center [138, 208] width 0 height 0
radio input "true"
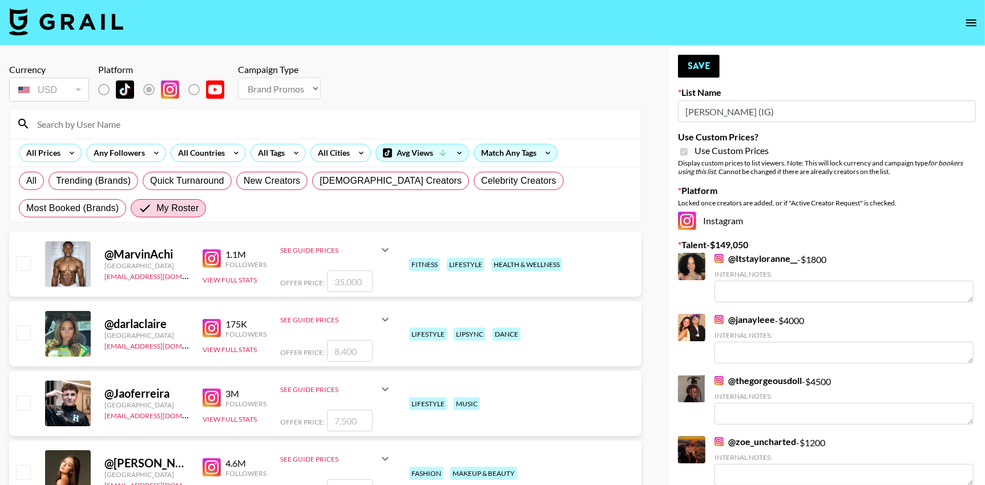
click at [172, 120] on input at bounding box center [332, 124] width 604 height 18
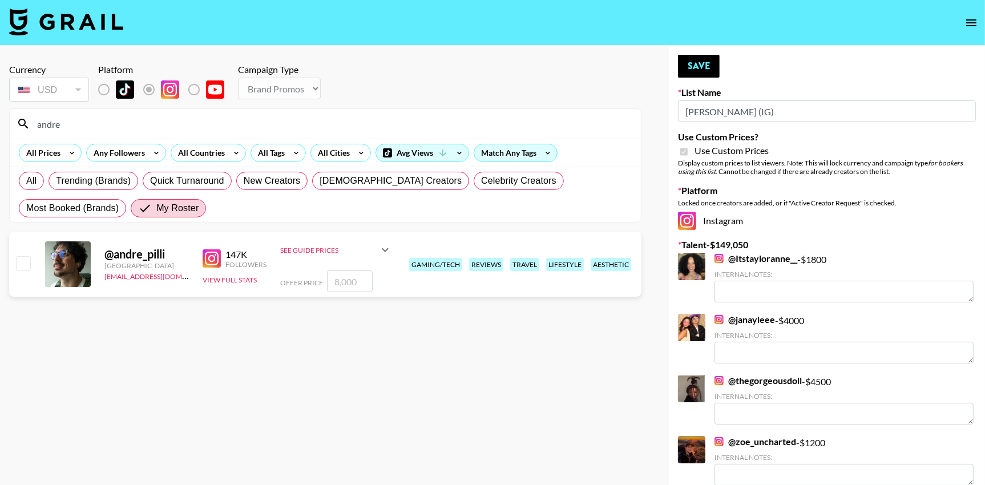
type input "andre"
click at [21, 261] on input "checkbox" at bounding box center [23, 263] width 14 height 14
checkbox input "true"
type input "8000"
drag, startPoint x: 91, startPoint y: 122, endPoint x: -7, endPoint y: 120, distance: 98.2
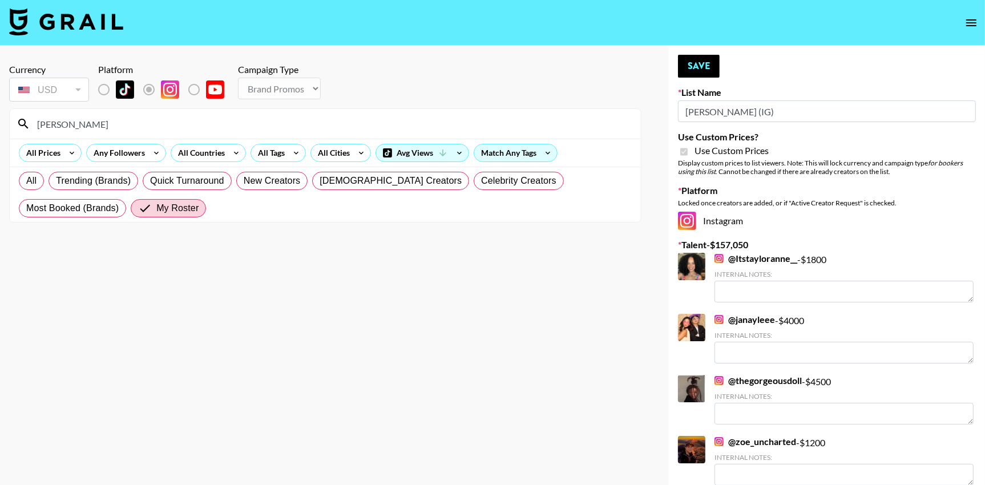
click at [87, 119] on input "julia" at bounding box center [332, 124] width 604 height 18
type input "julialcantara"
click at [698, 68] on button "Save" at bounding box center [699, 66] width 42 height 23
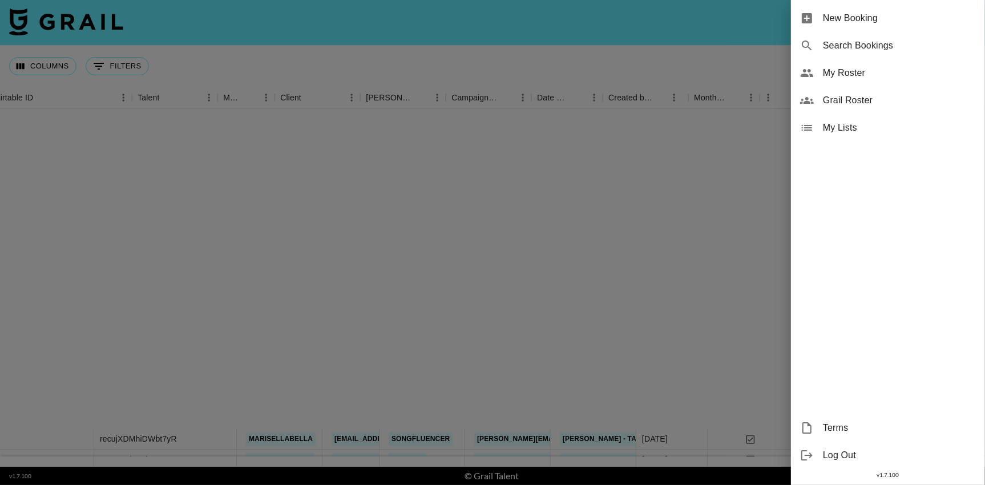
scroll to position [374, 104]
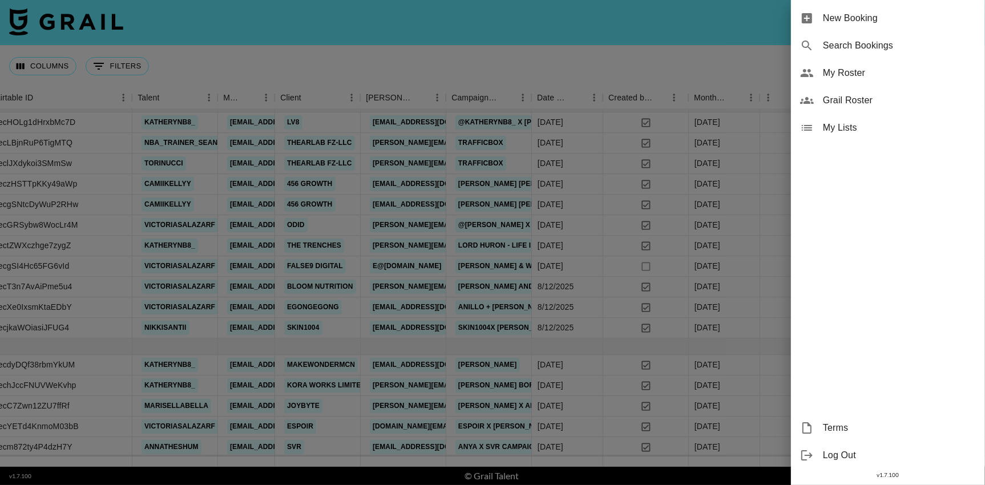
click at [747, 46] on div at bounding box center [492, 242] width 985 height 485
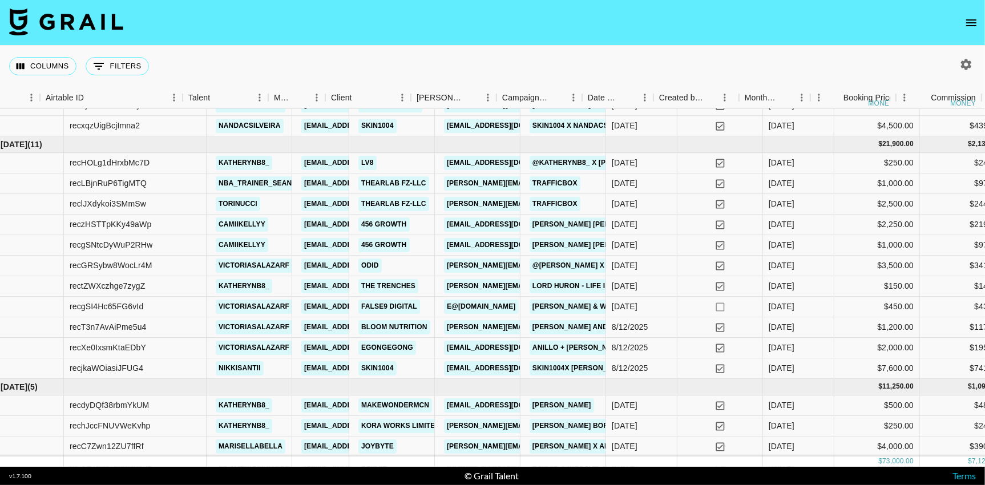
scroll to position [334, 0]
